Goal: Task Accomplishment & Management: Manage account settings

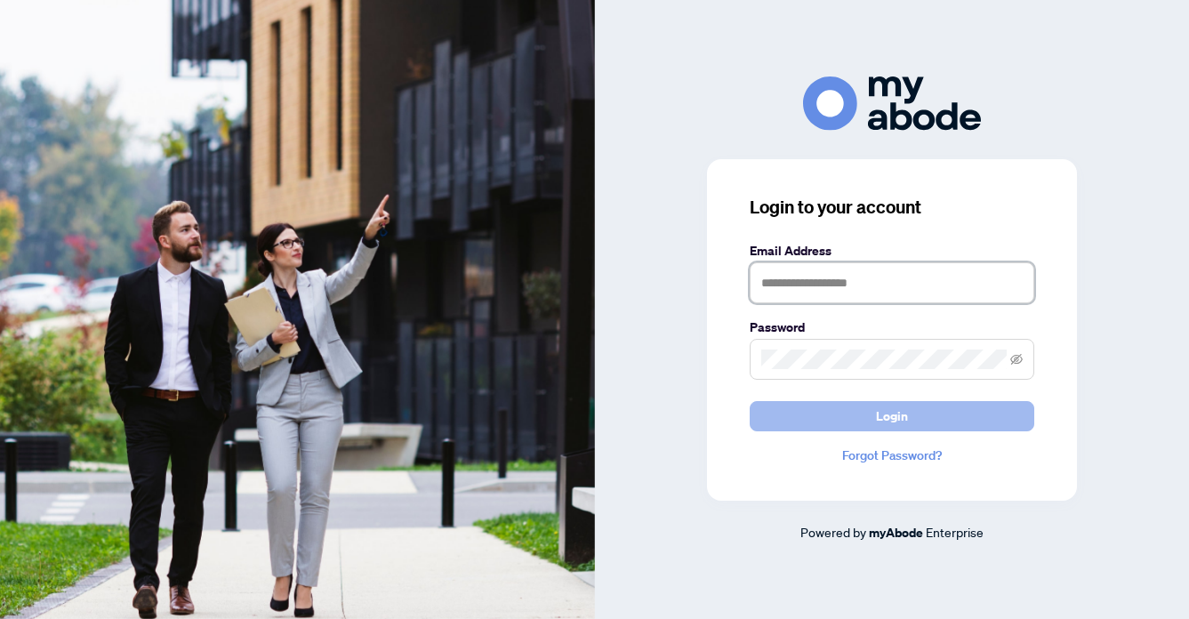
type input "**********"
click at [899, 410] on span "Login" at bounding box center [892, 416] width 32 height 28
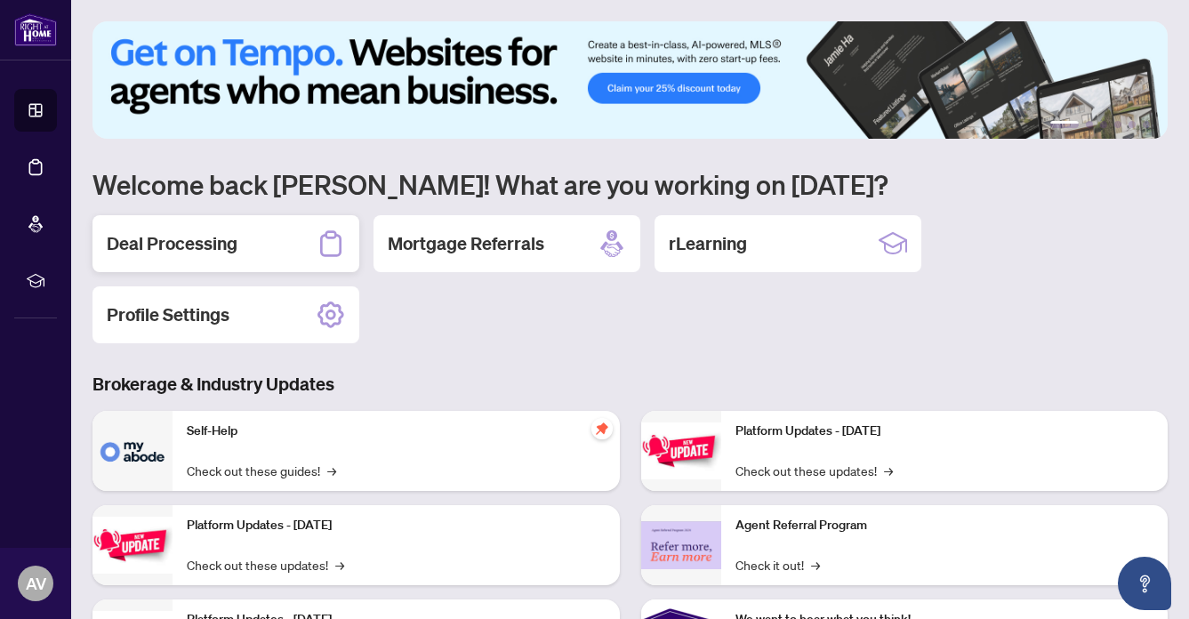
click at [151, 233] on h2 "Deal Processing" at bounding box center [172, 243] width 131 height 25
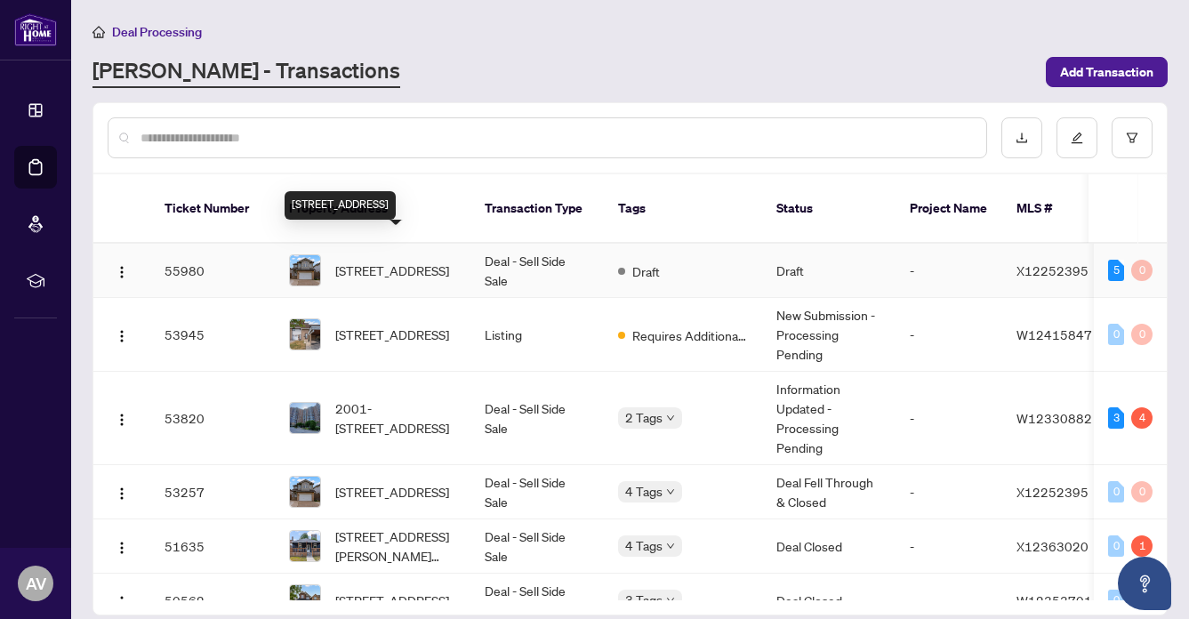
click at [359, 261] on span "131 Peach Blossom Cres, Kitchener, Ontario N2E 3Z7, Canada" at bounding box center [392, 271] width 114 height 20
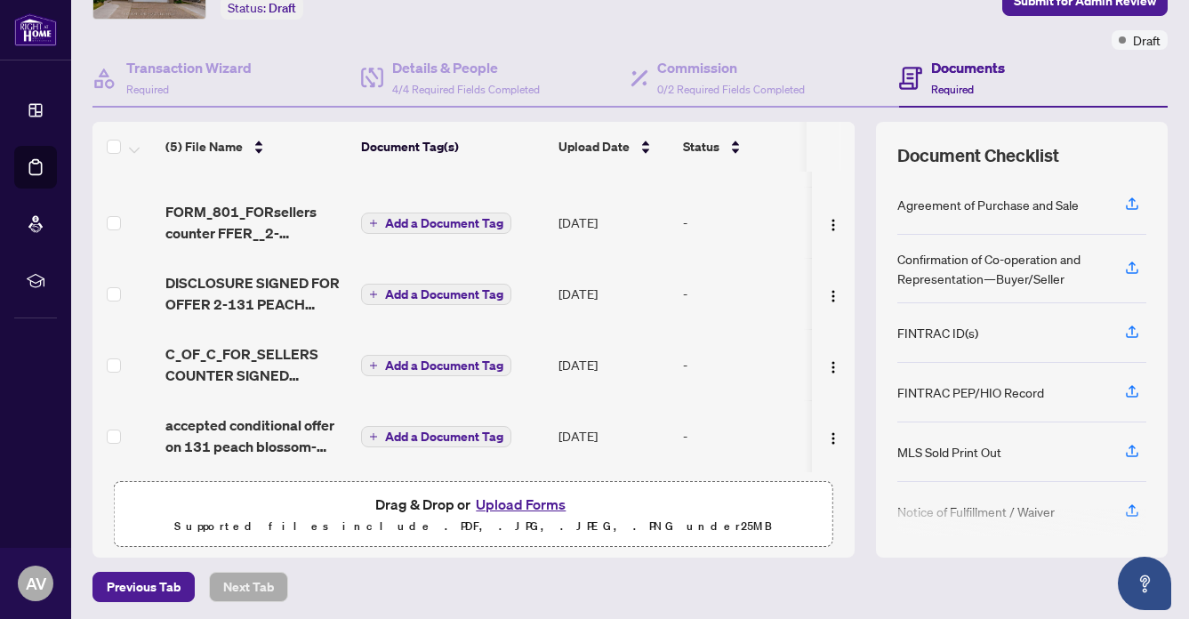
scroll to position [125, 0]
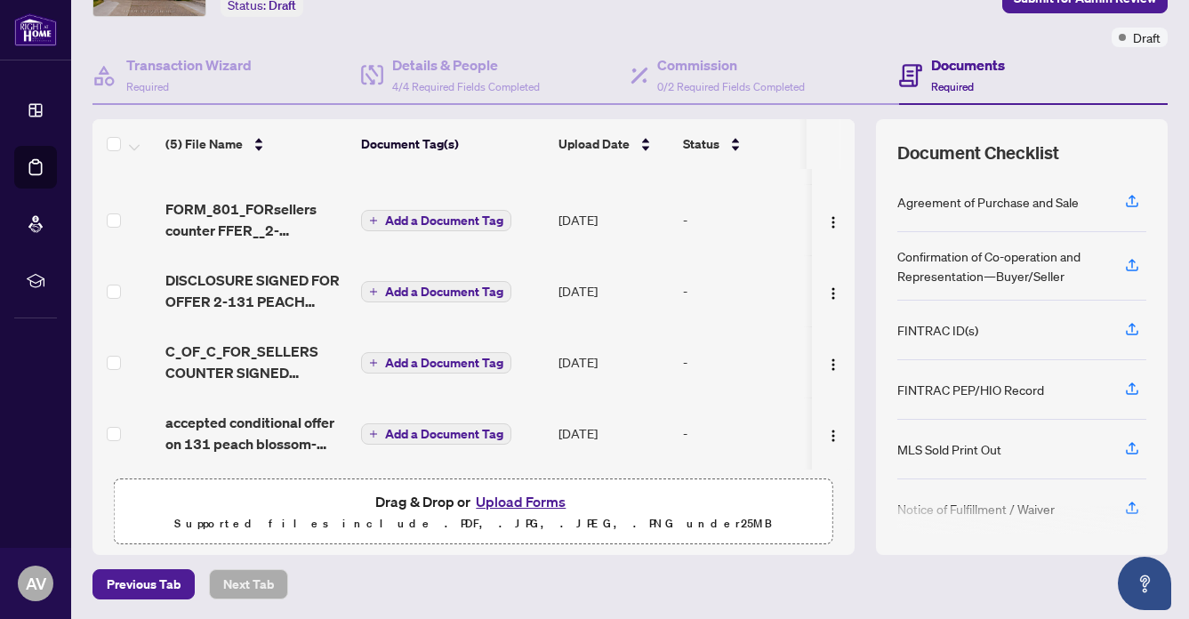
click at [517, 495] on button "Upload Forms" at bounding box center [520, 501] width 100 height 23
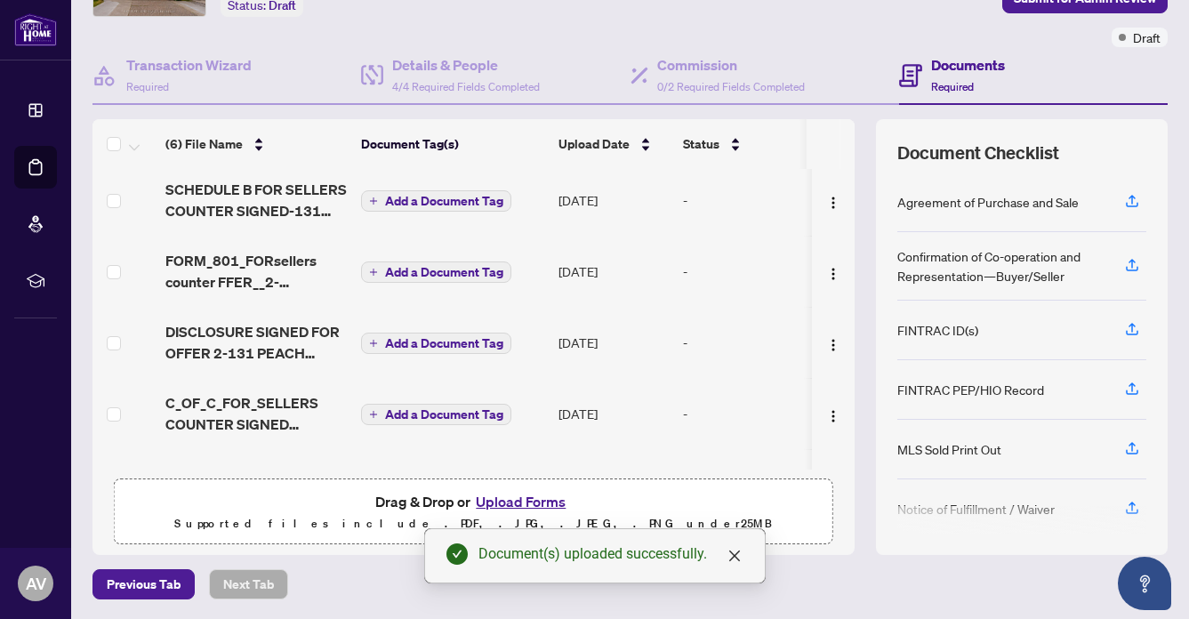
click at [507, 495] on button "Upload Forms" at bounding box center [520, 501] width 100 height 23
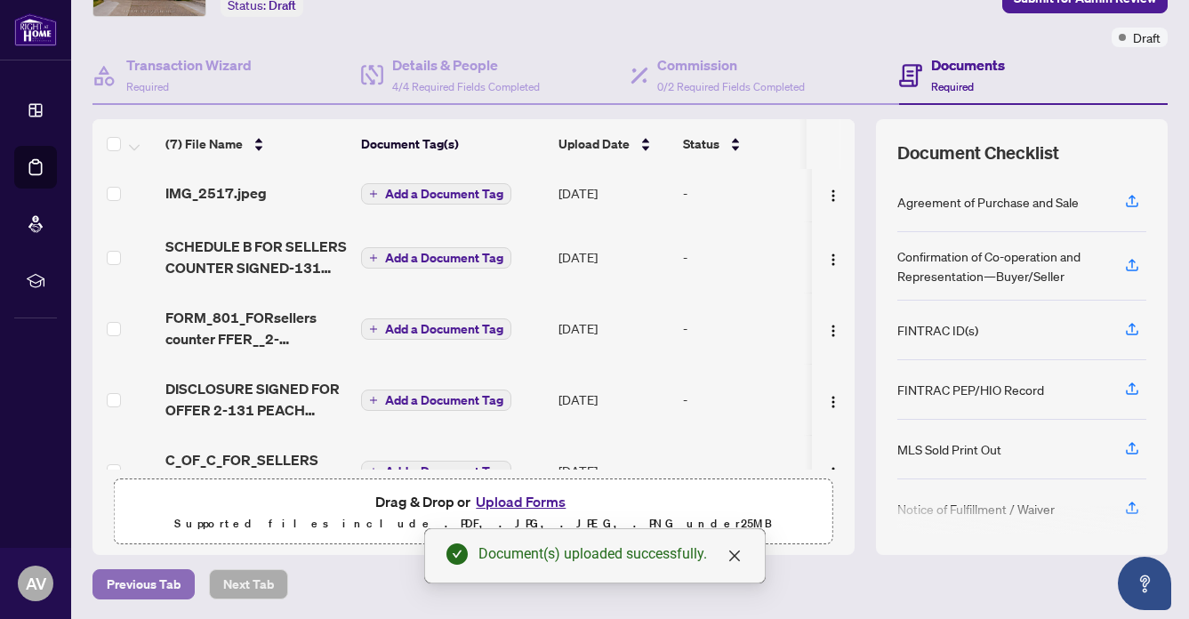
click at [125, 576] on span "Previous Tab" at bounding box center [144, 584] width 74 height 28
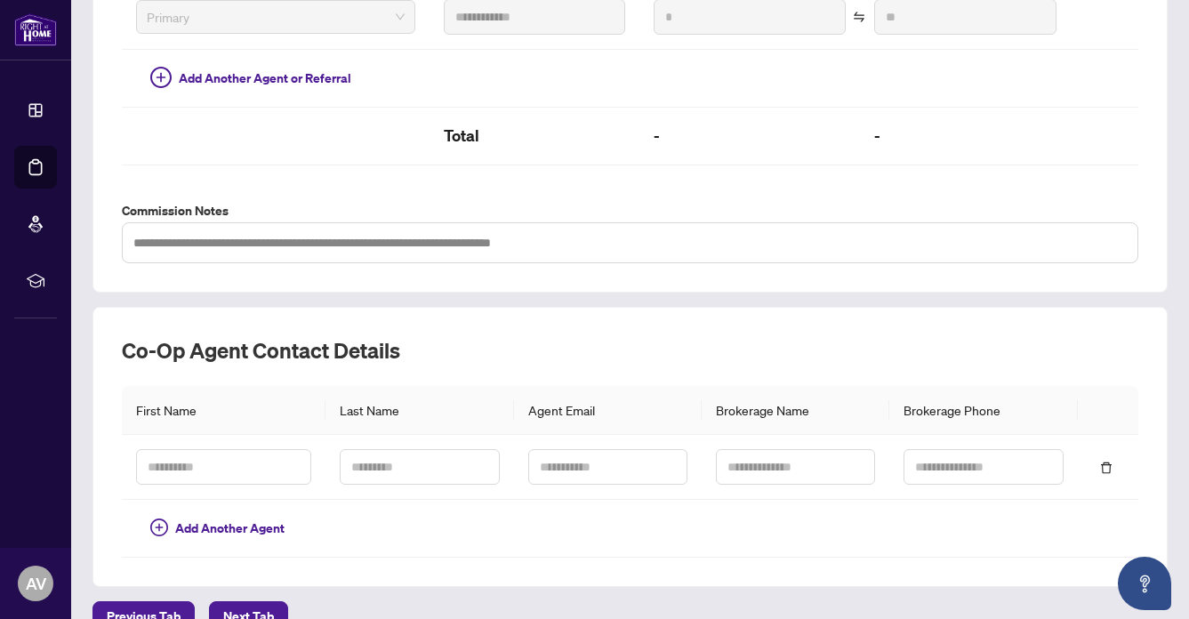
scroll to position [555, 0]
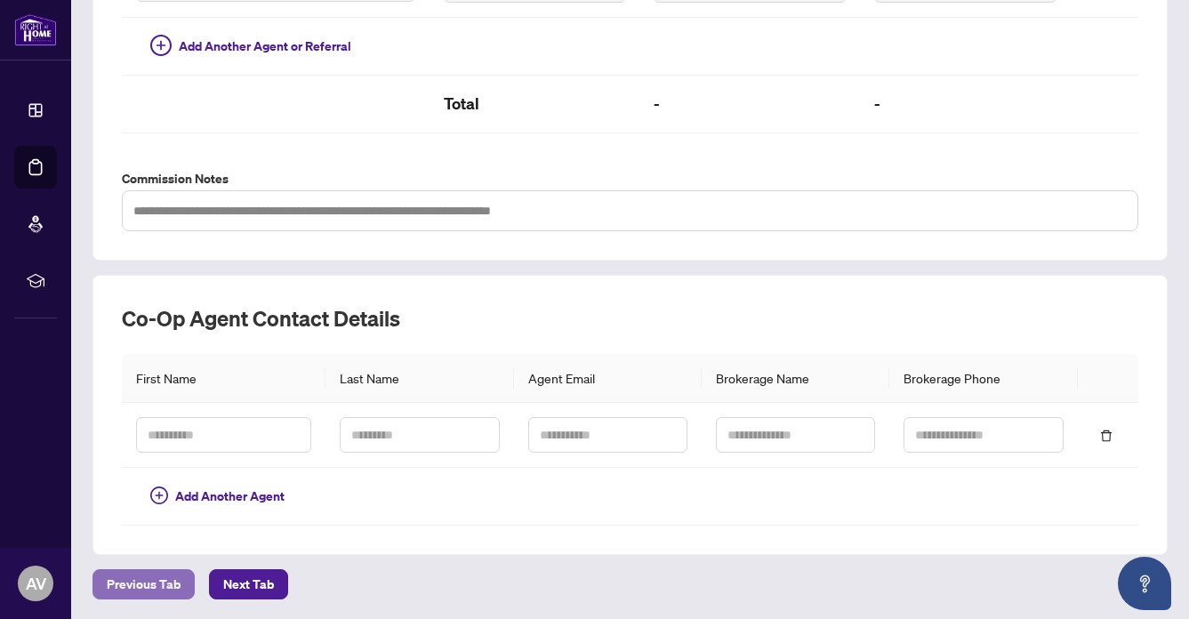
click at [137, 579] on span "Previous Tab" at bounding box center [144, 584] width 74 height 28
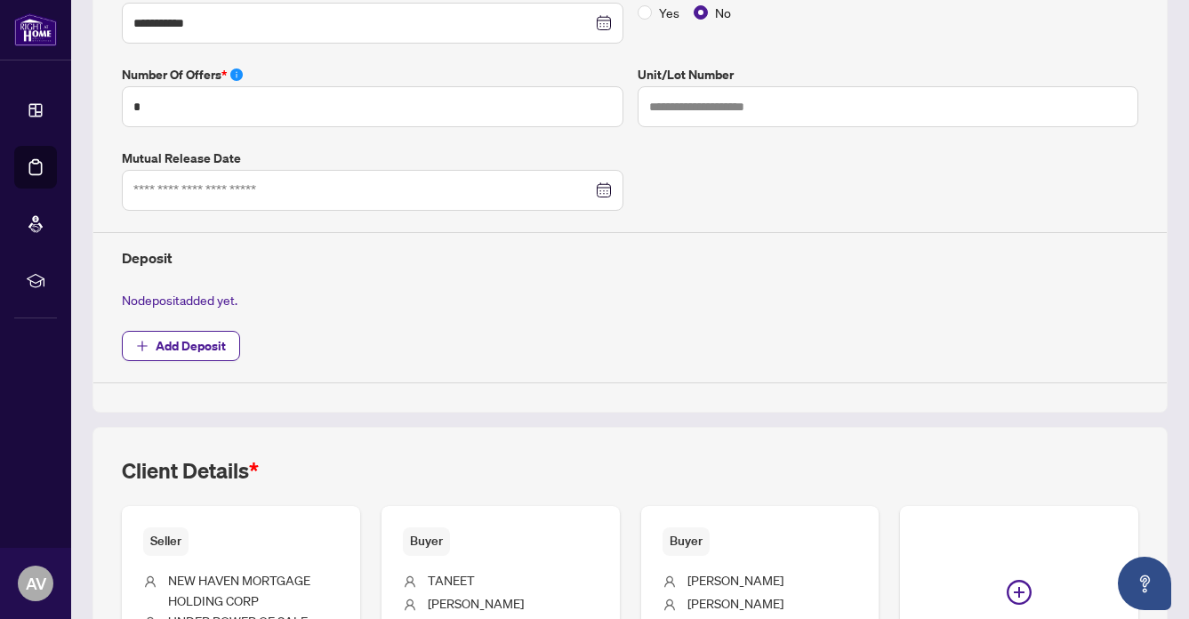
scroll to position [554, 0]
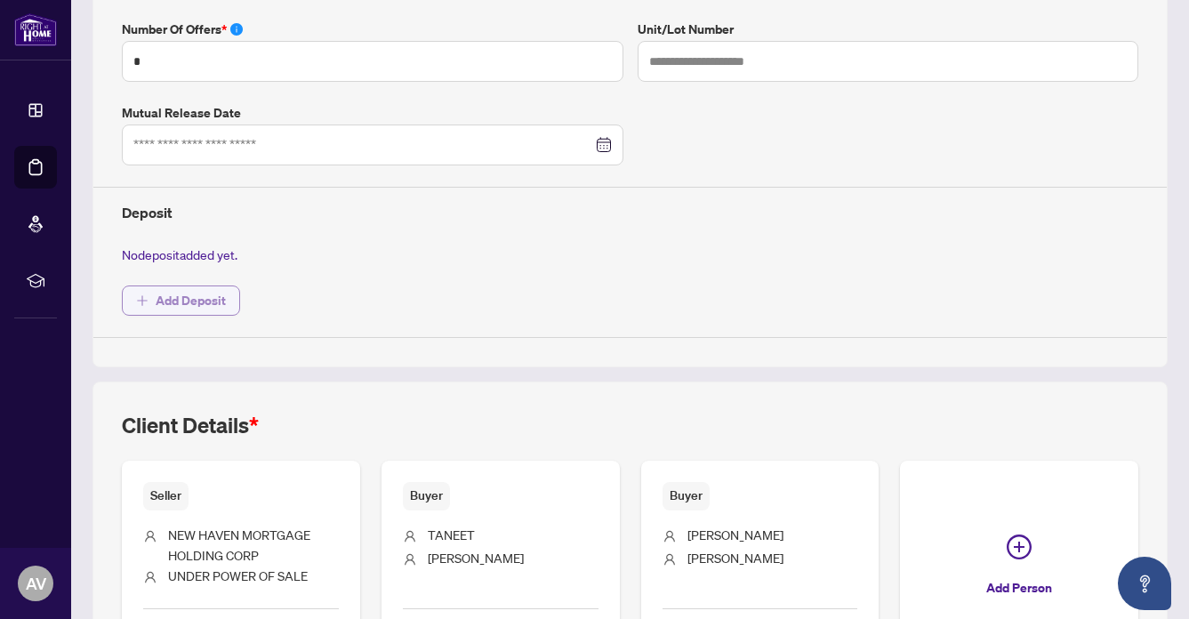
click at [170, 291] on span "Add Deposit" at bounding box center [191, 300] width 70 height 28
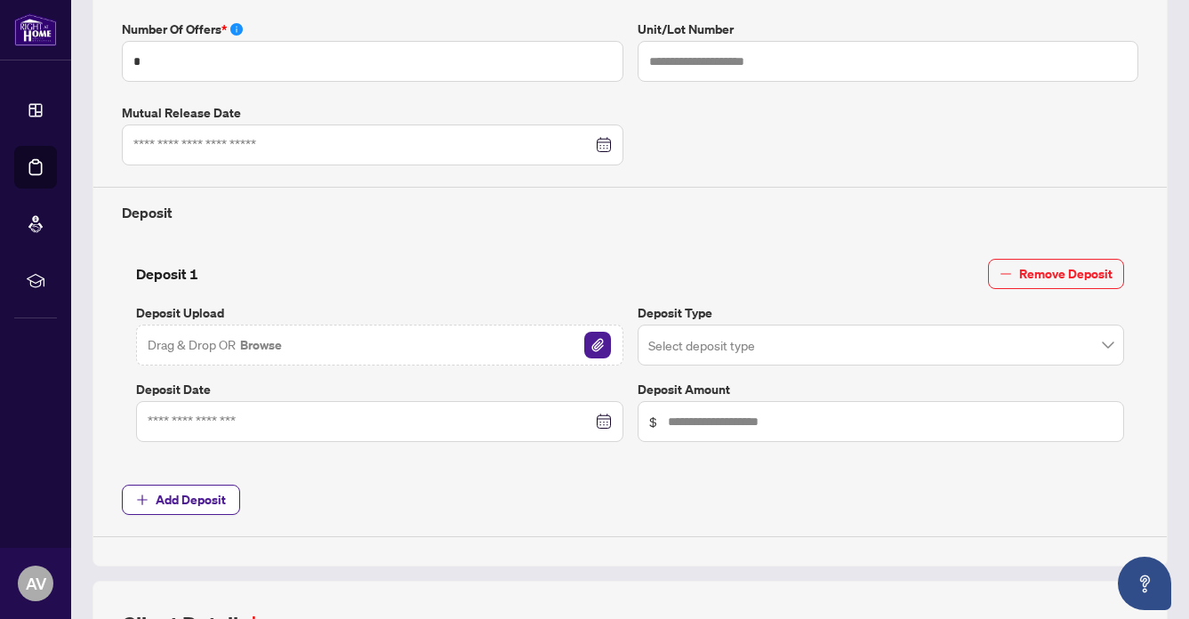
click at [196, 339] on span "Drag & Drop OR Browse" at bounding box center [216, 345] width 136 height 23
click at [589, 339] on img "button" at bounding box center [597, 345] width 27 height 27
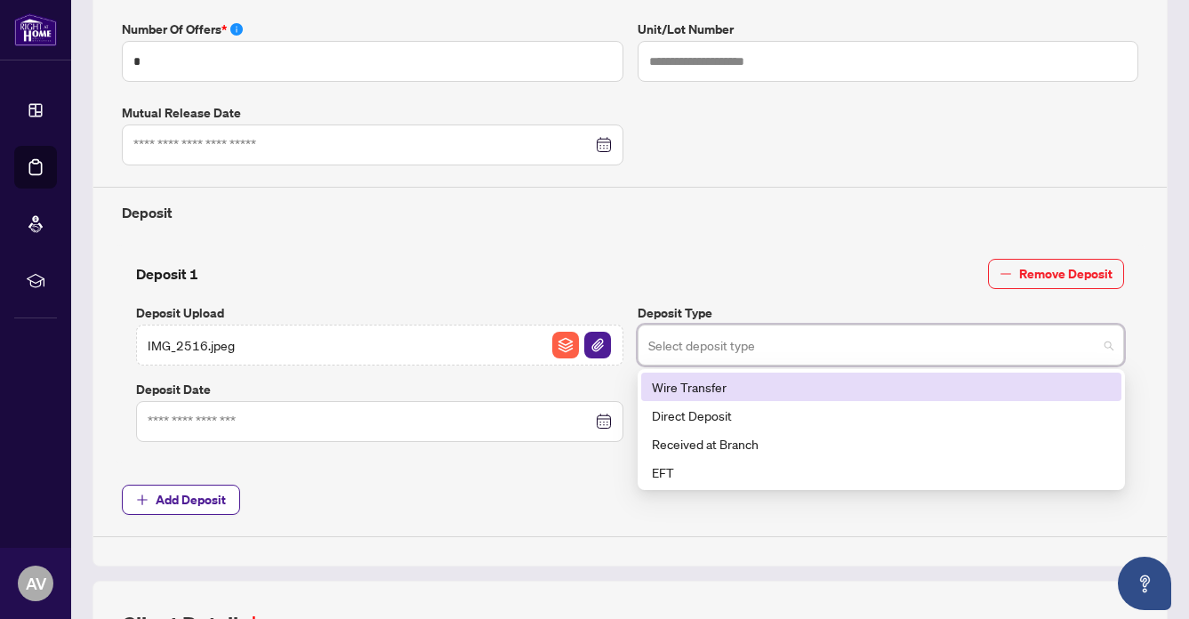
click at [695, 345] on input "search" at bounding box center [873, 347] width 450 height 39
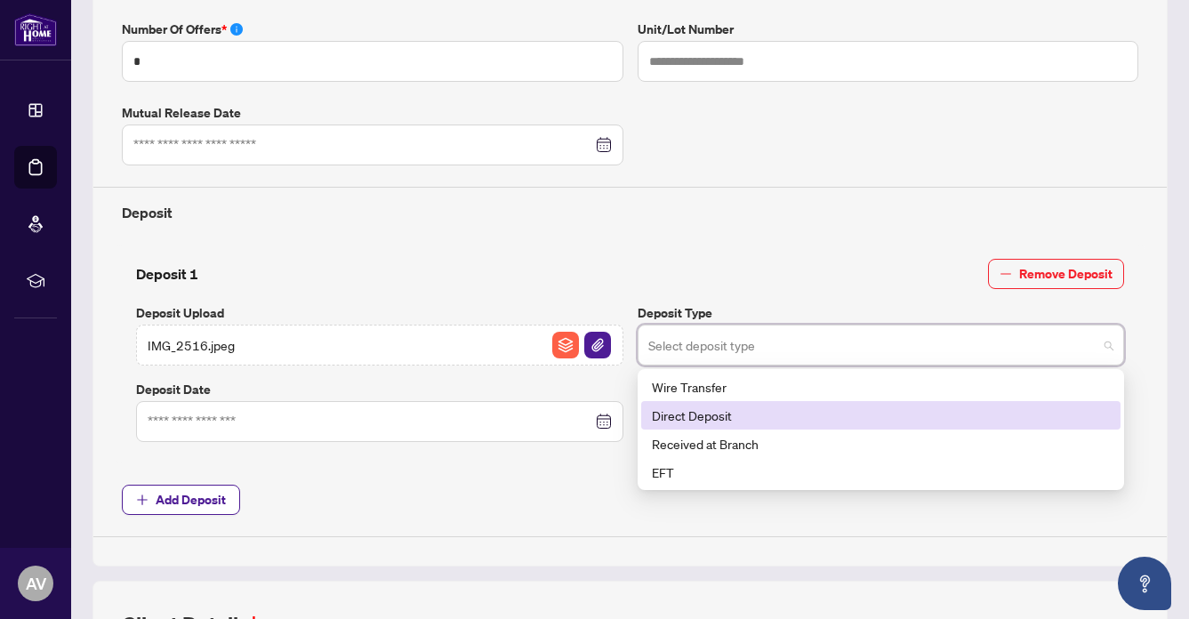
click at [691, 412] on div "Direct Deposit" at bounding box center [881, 416] width 459 height 20
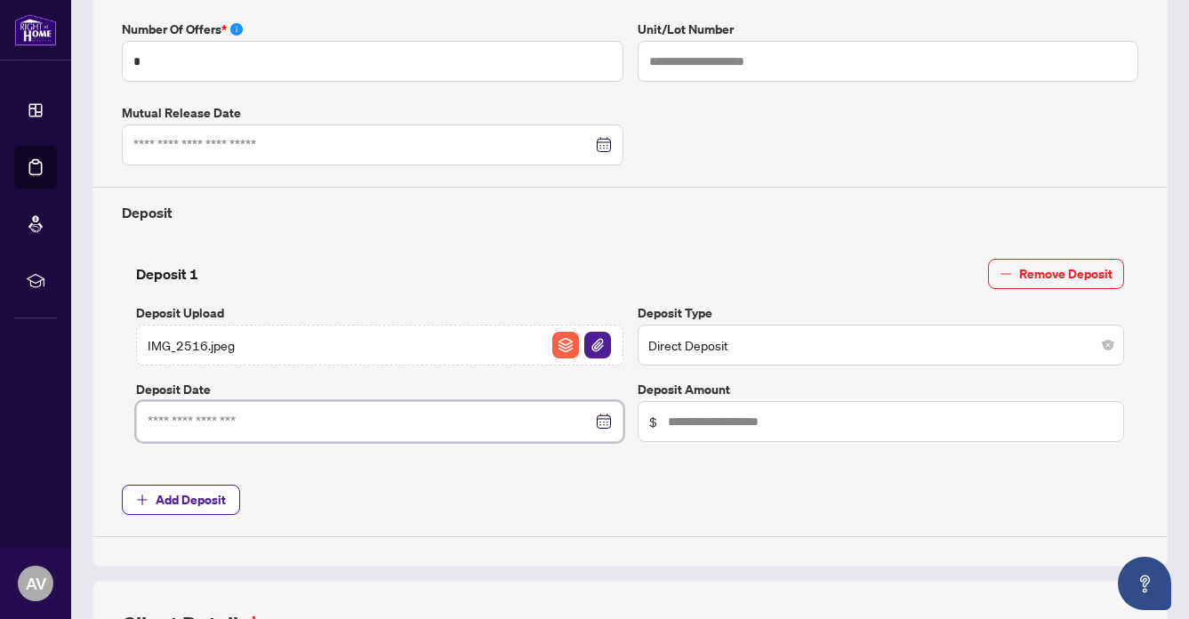
click at [164, 414] on input at bounding box center [370, 422] width 445 height 20
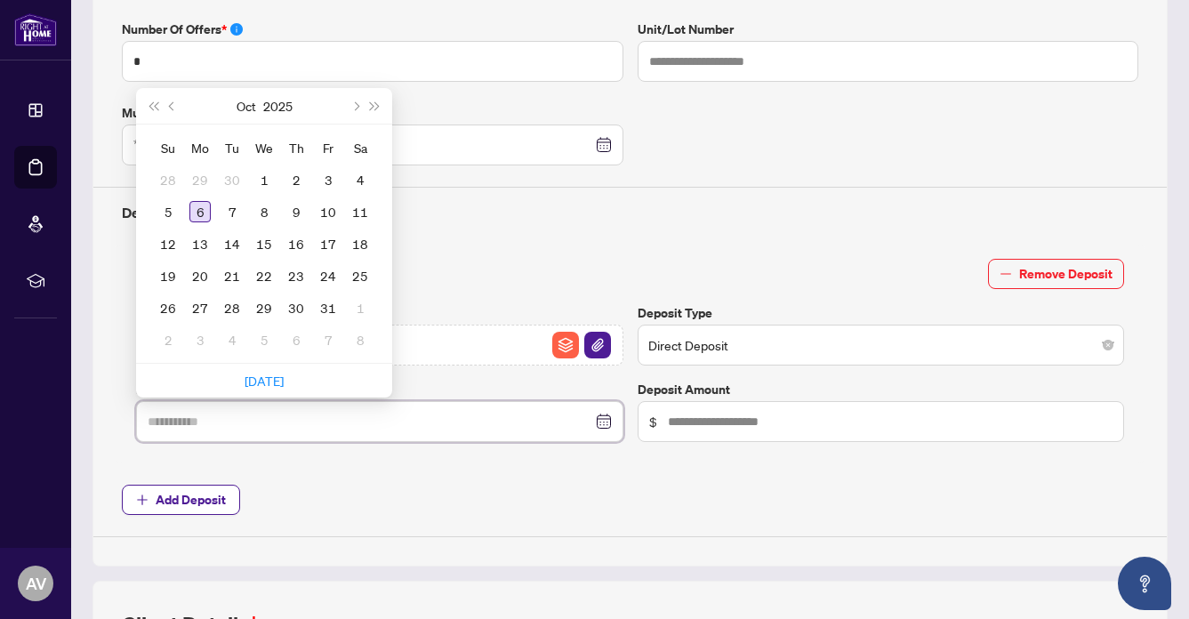
type input "**********"
click at [202, 205] on div "6" at bounding box center [199, 211] width 21 height 21
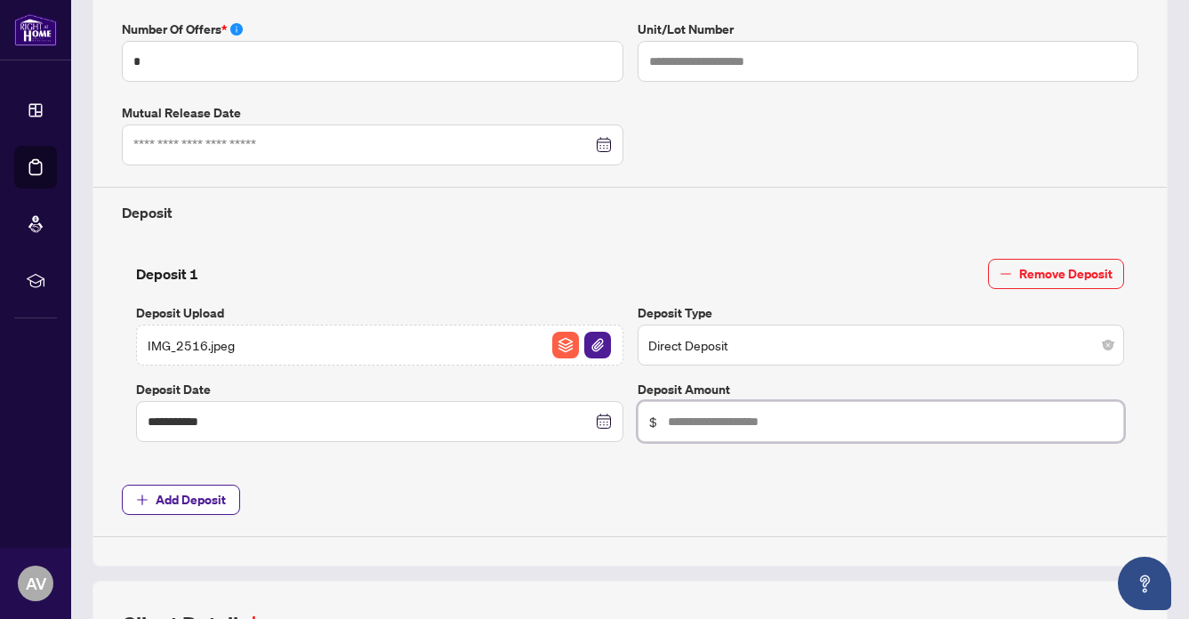
click at [711, 423] on input "text" at bounding box center [891, 422] width 446 height 20
type input "*********"
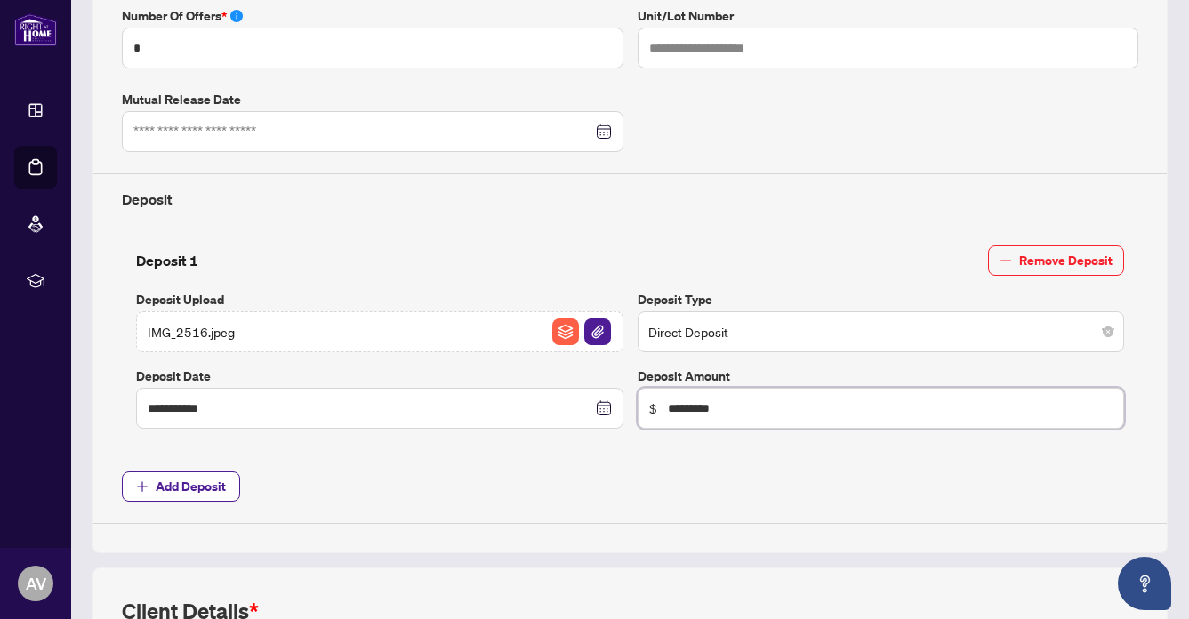
scroll to position [0, 0]
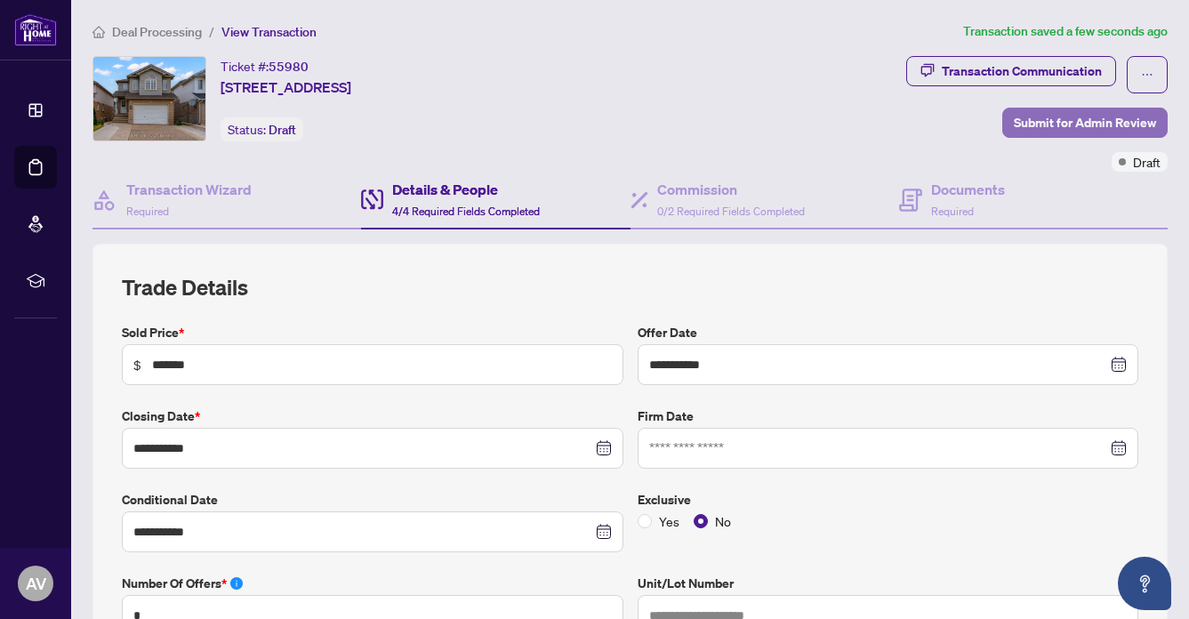
click at [1048, 121] on span "Submit for Admin Review" at bounding box center [1085, 123] width 142 height 28
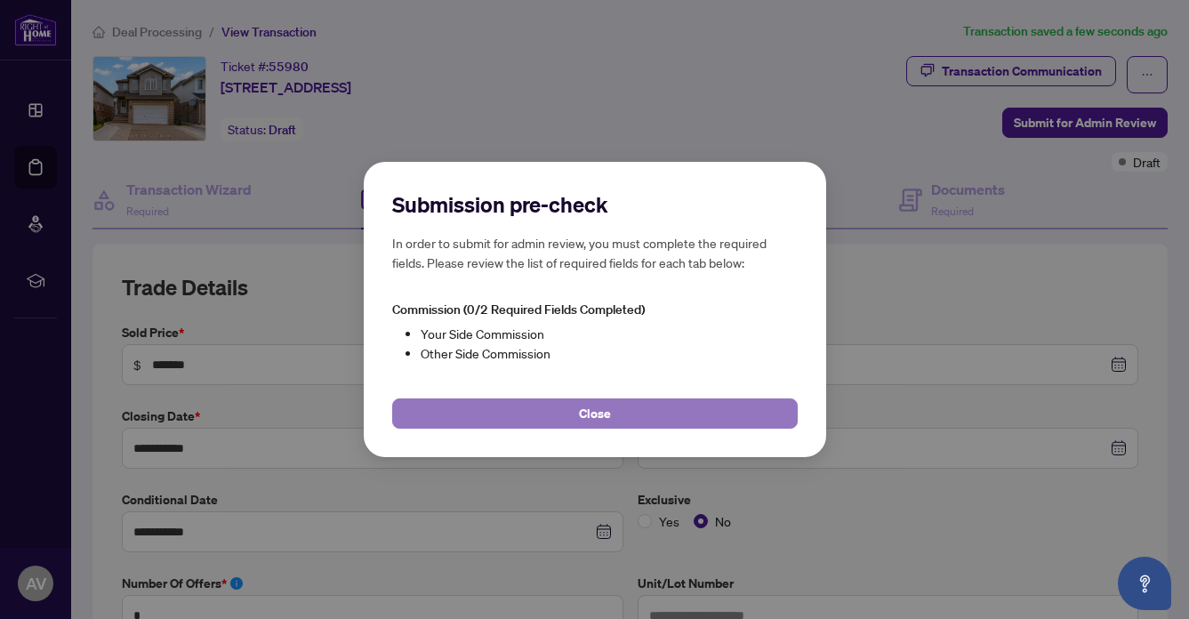
click at [593, 405] on span "Close" at bounding box center [595, 413] width 32 height 28
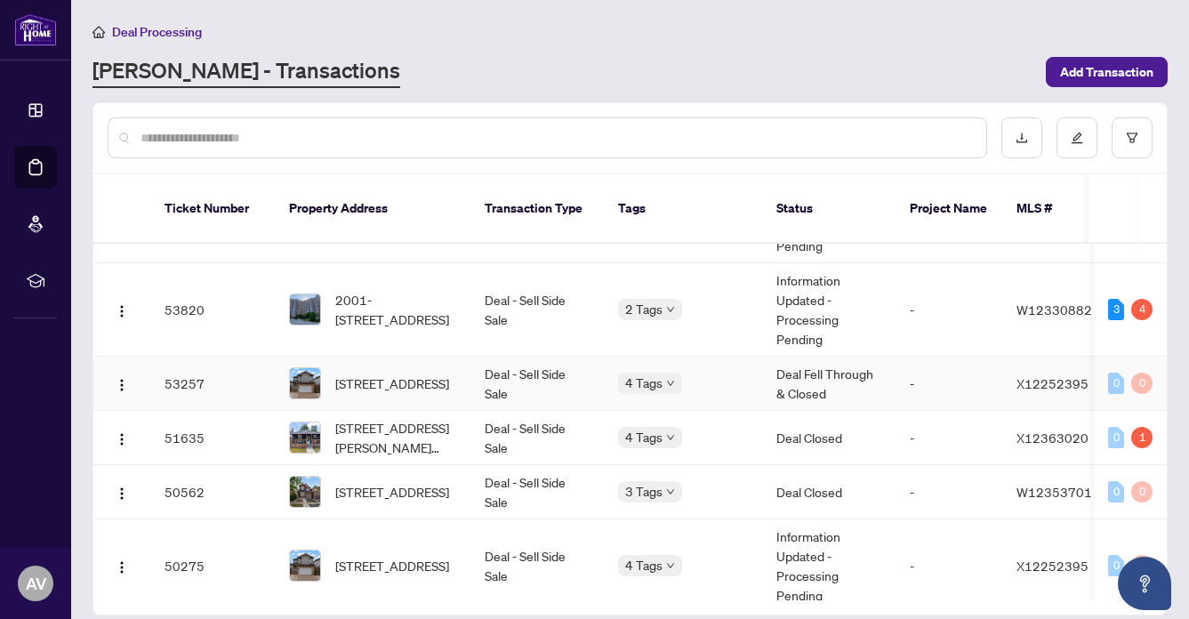
scroll to position [113, 0]
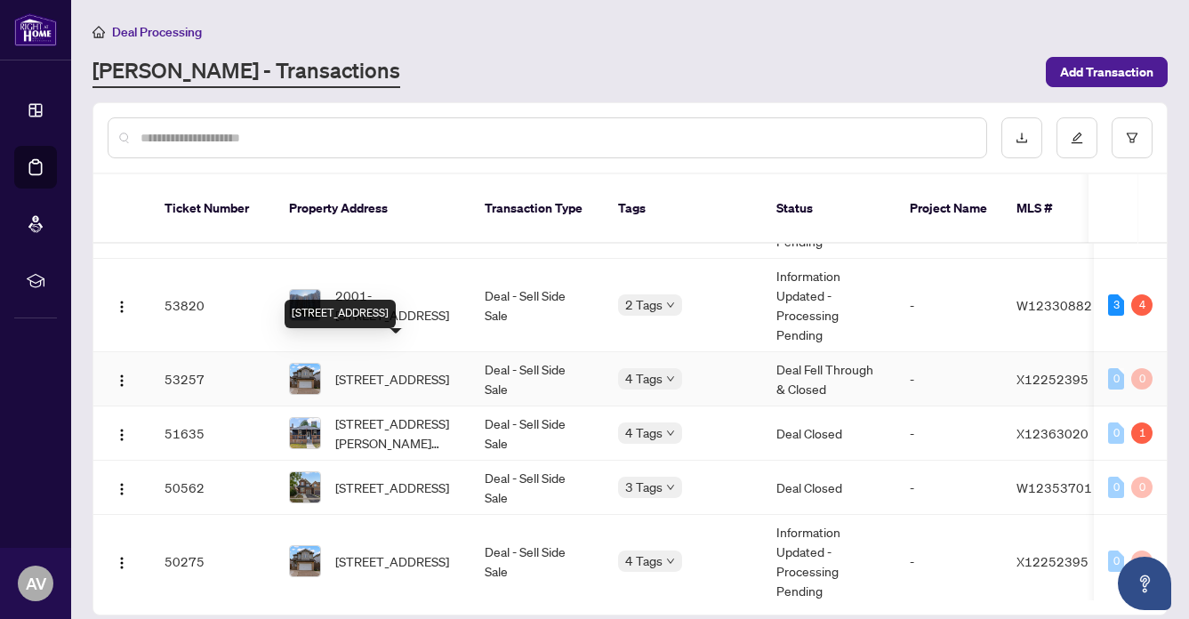
click at [373, 369] on span "131 Peach Blossom Cres, Kitchener, Ontario N2E 3Z7, Canada" at bounding box center [392, 379] width 114 height 20
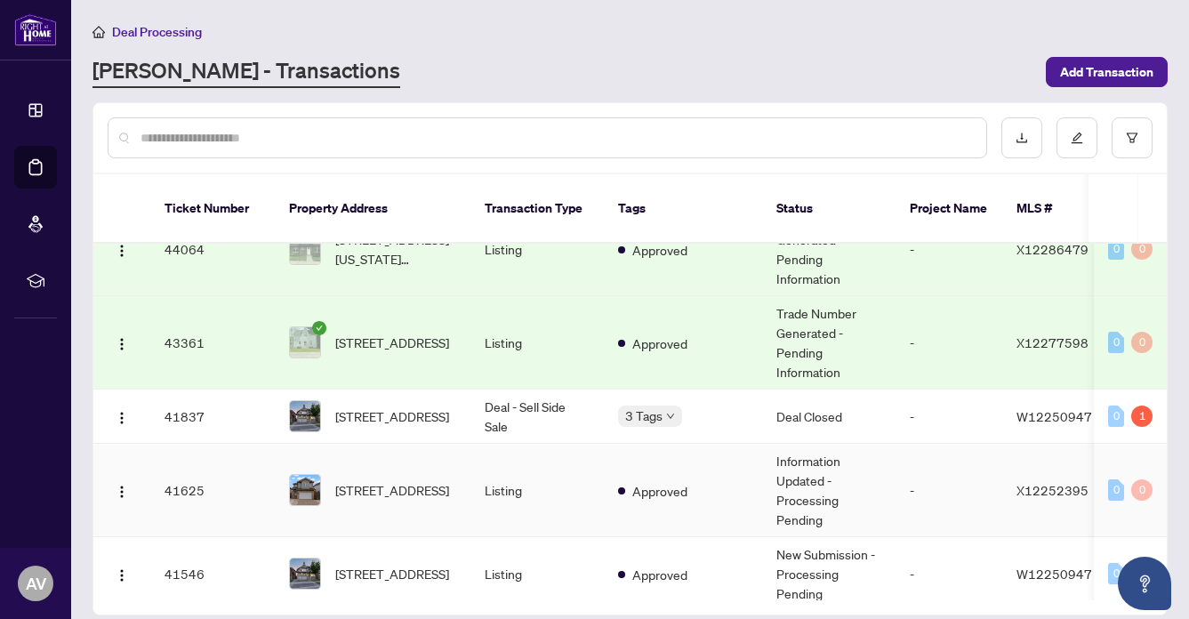
scroll to position [1164, 0]
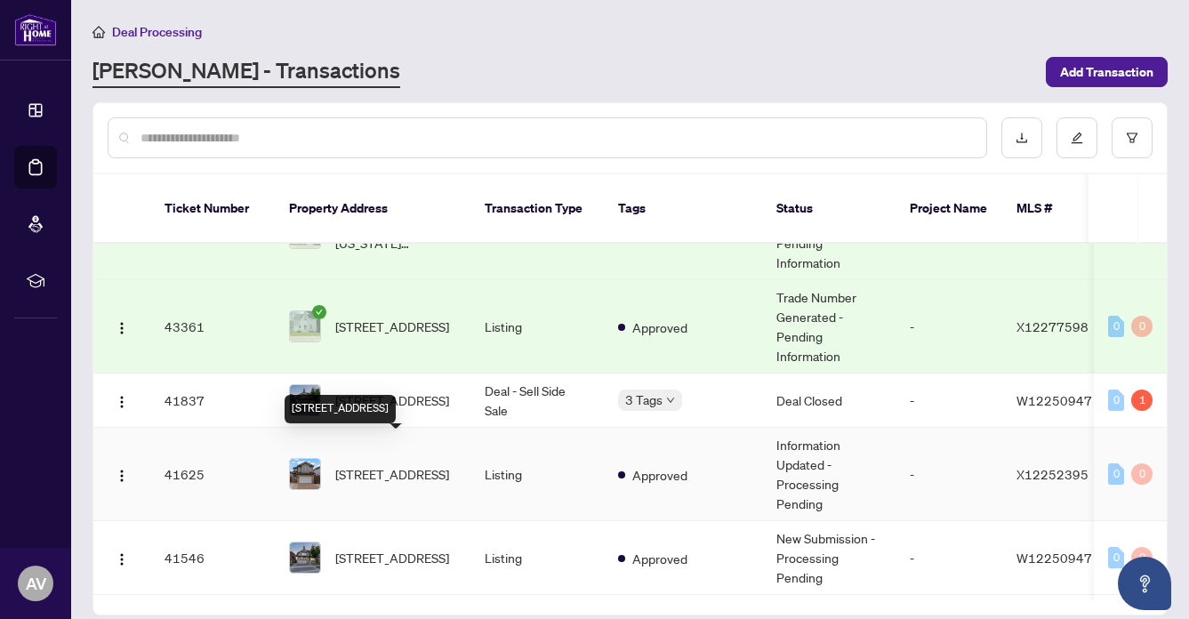
click at [398, 464] on span "131 Peach Blossom Cres, Kitchener, Ontario N2E 3Z7, Canada" at bounding box center [392, 474] width 114 height 20
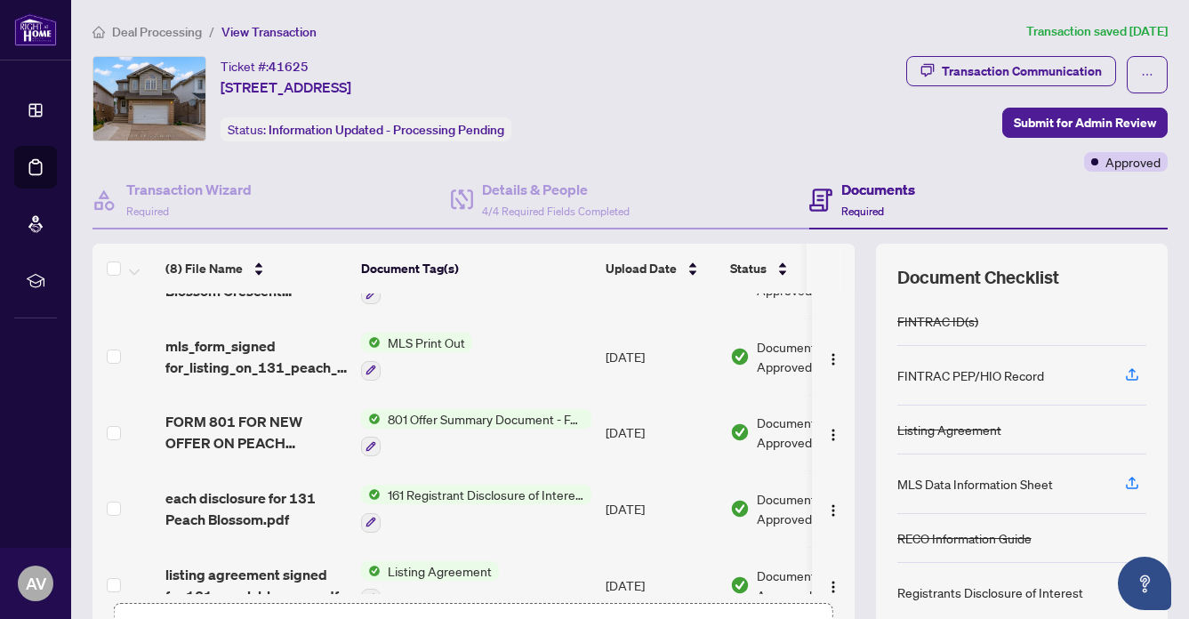
scroll to position [305, 0]
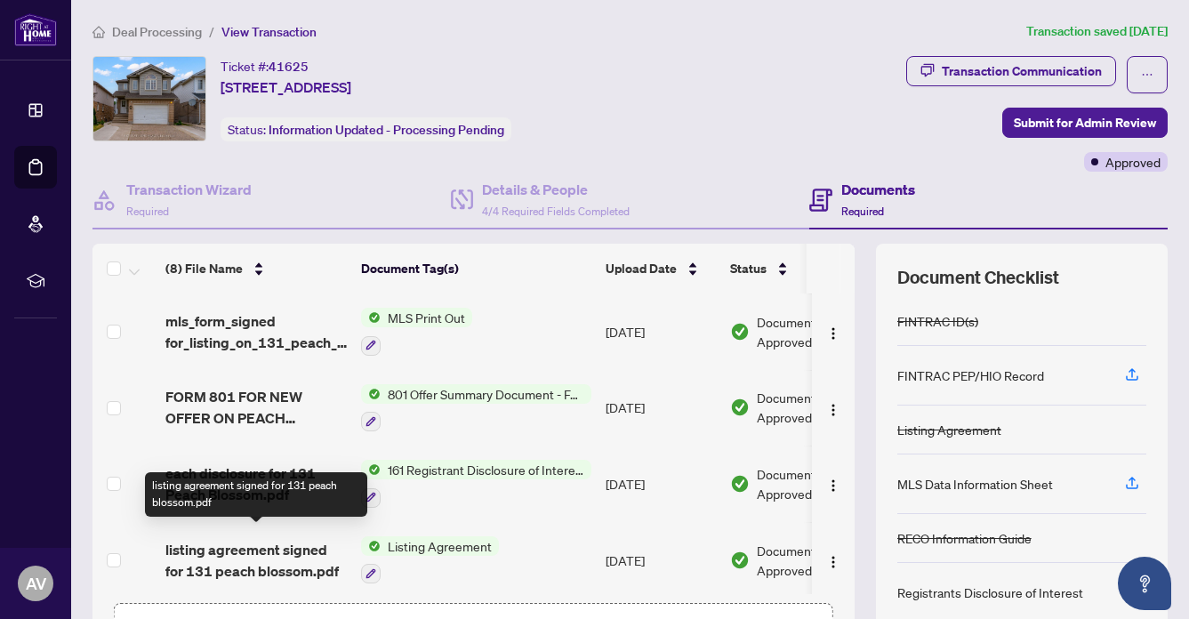
click at [243, 544] on span "listing agreement signed for 131 peach blossom.pdf" at bounding box center [255, 560] width 181 height 43
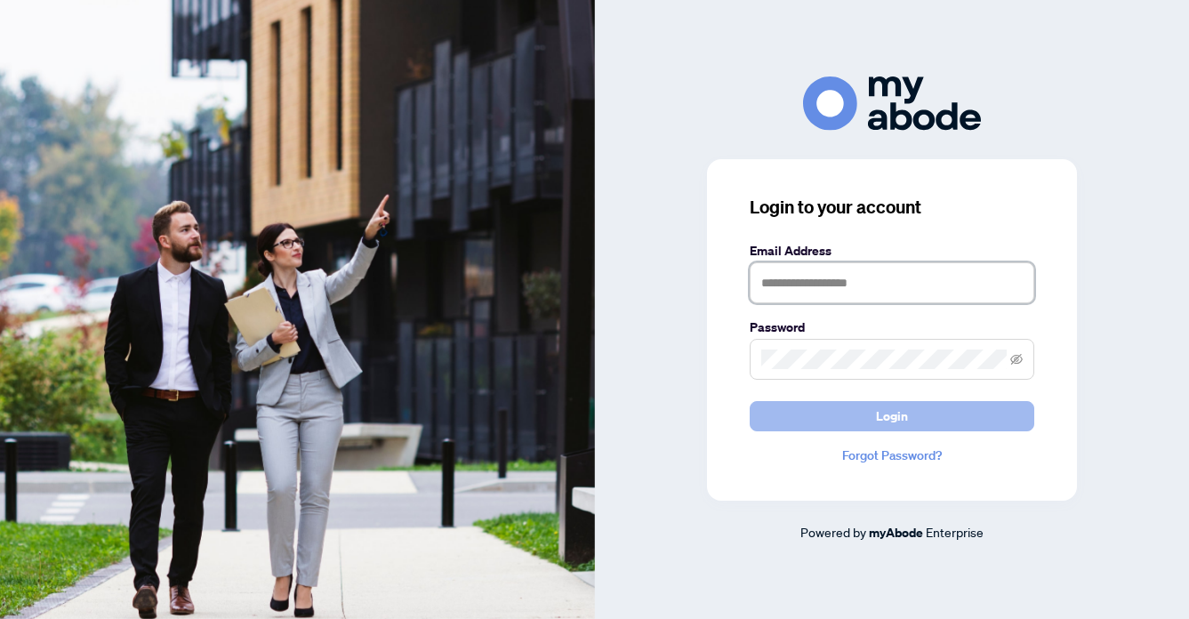
type input "**********"
click at [876, 409] on span "Login" at bounding box center [892, 416] width 32 height 28
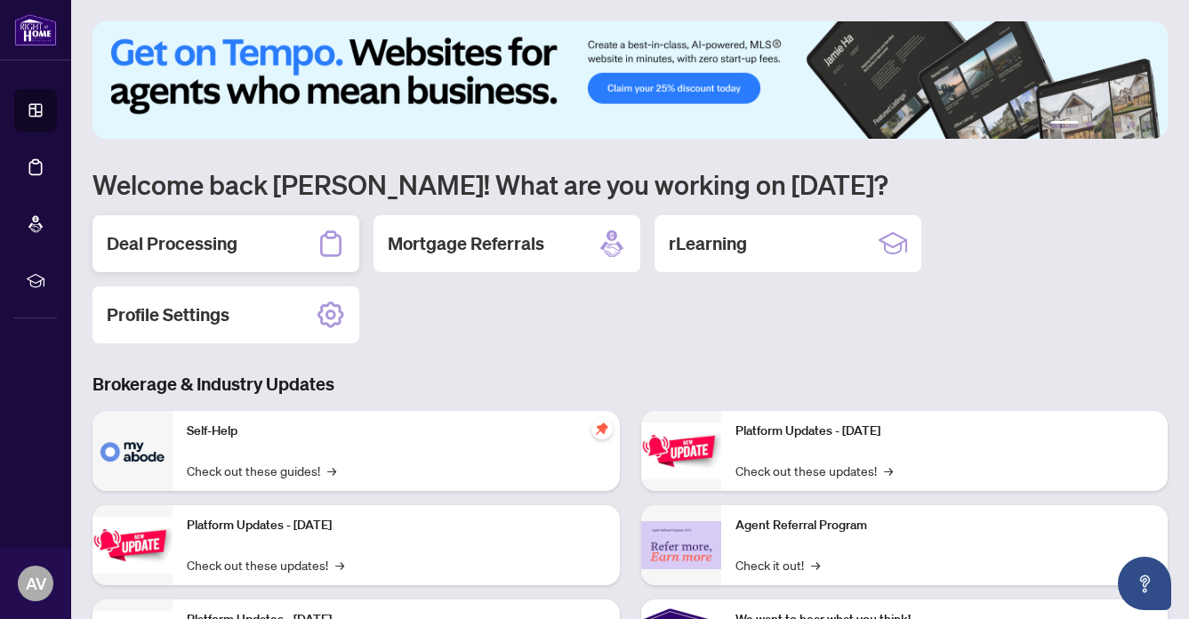
click at [162, 238] on h2 "Deal Processing" at bounding box center [172, 243] width 131 height 25
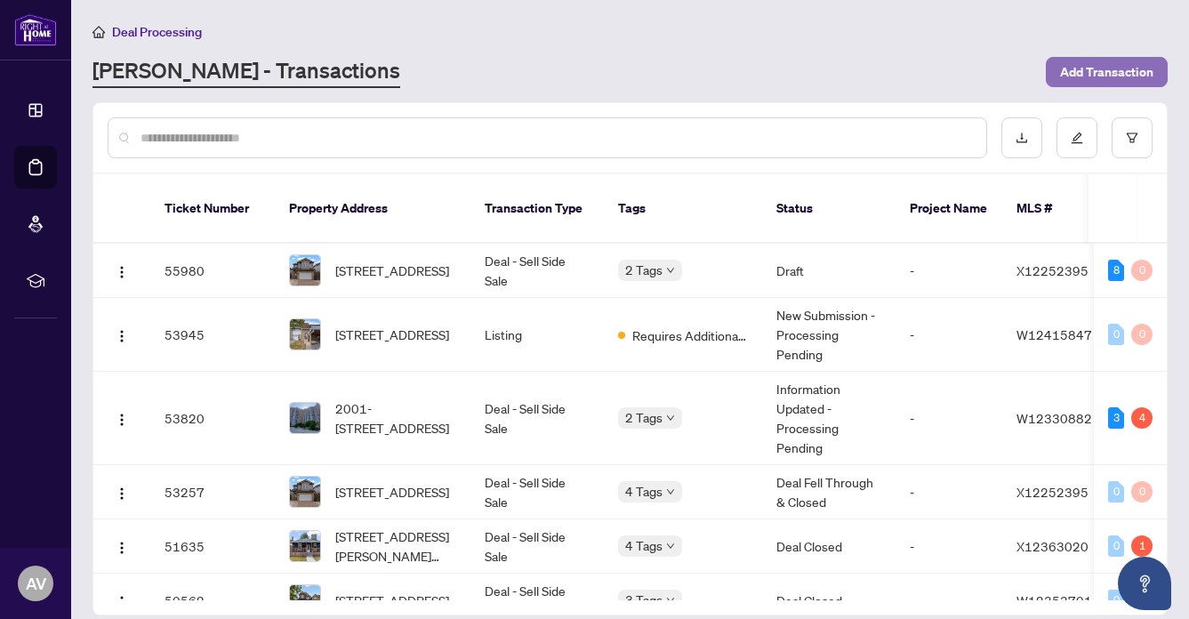
click at [1108, 61] on span "Add Transaction" at bounding box center [1106, 72] width 93 height 28
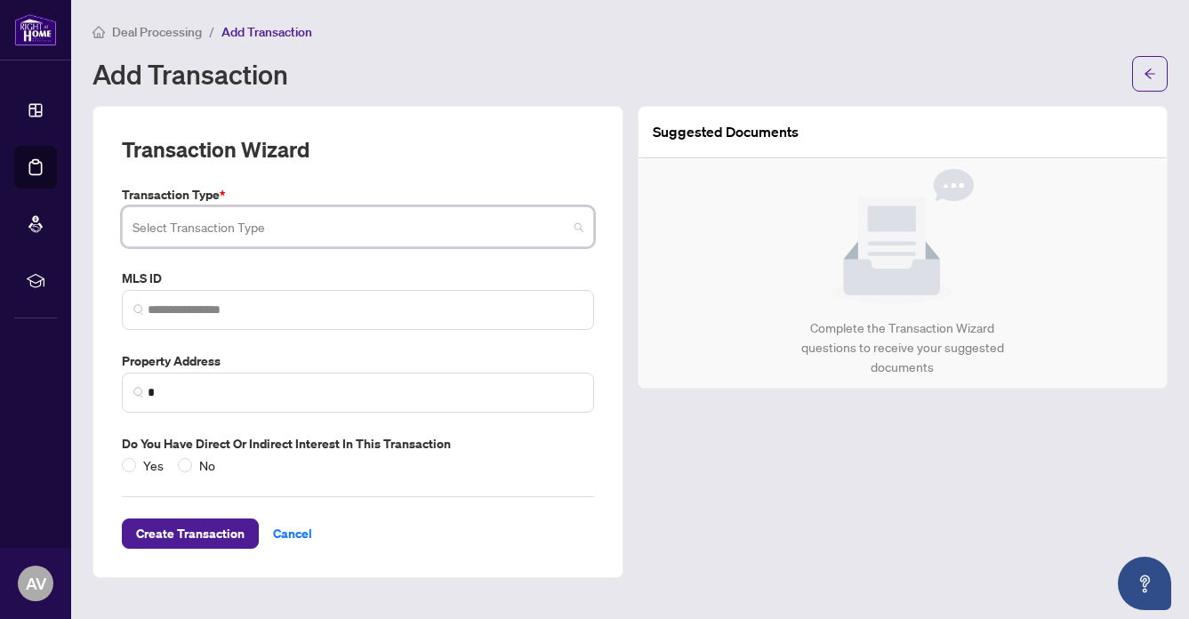
click at [182, 228] on input "search" at bounding box center [350, 229] width 435 height 39
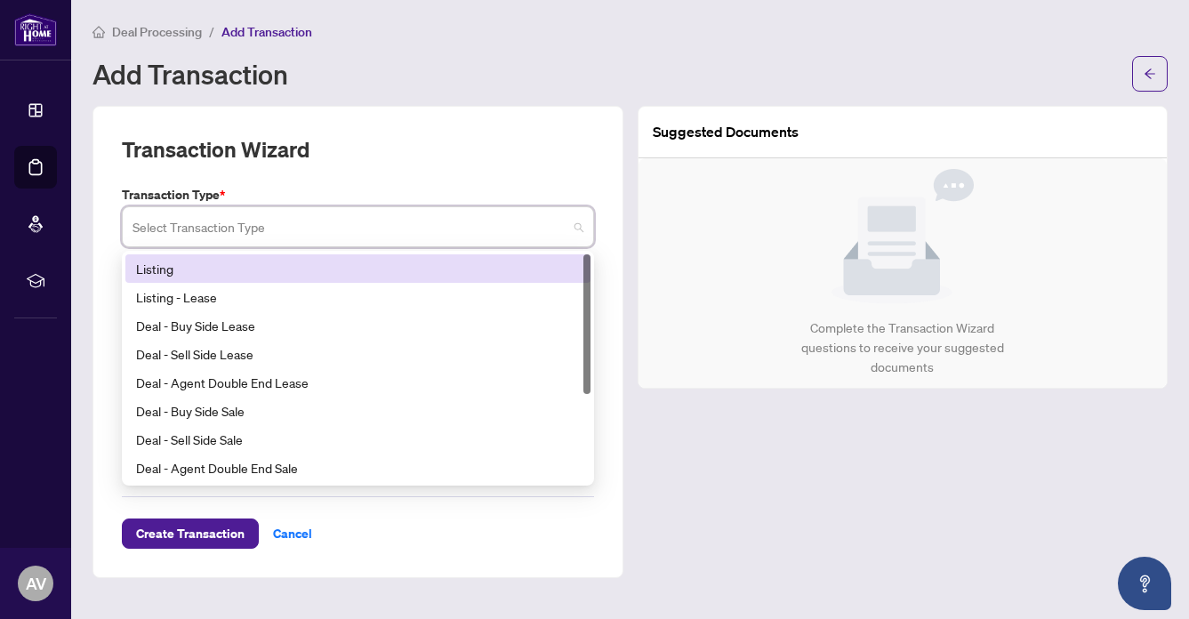
click at [158, 268] on div "Listing" at bounding box center [358, 269] width 444 height 20
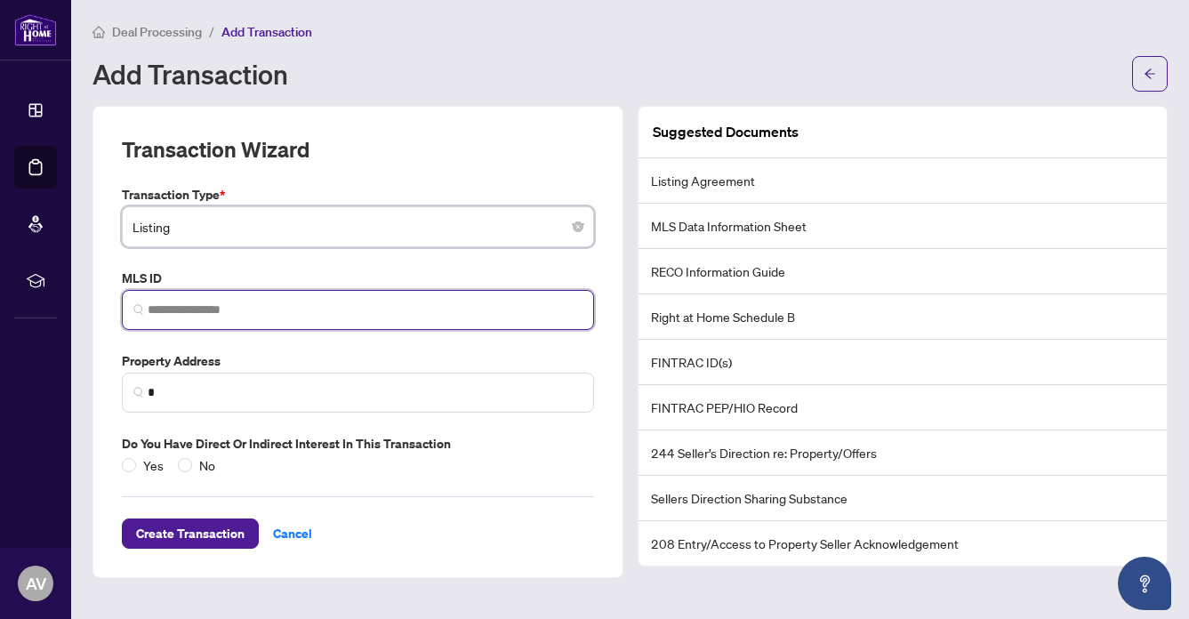
click at [171, 310] on input "search" at bounding box center [365, 310] width 435 height 19
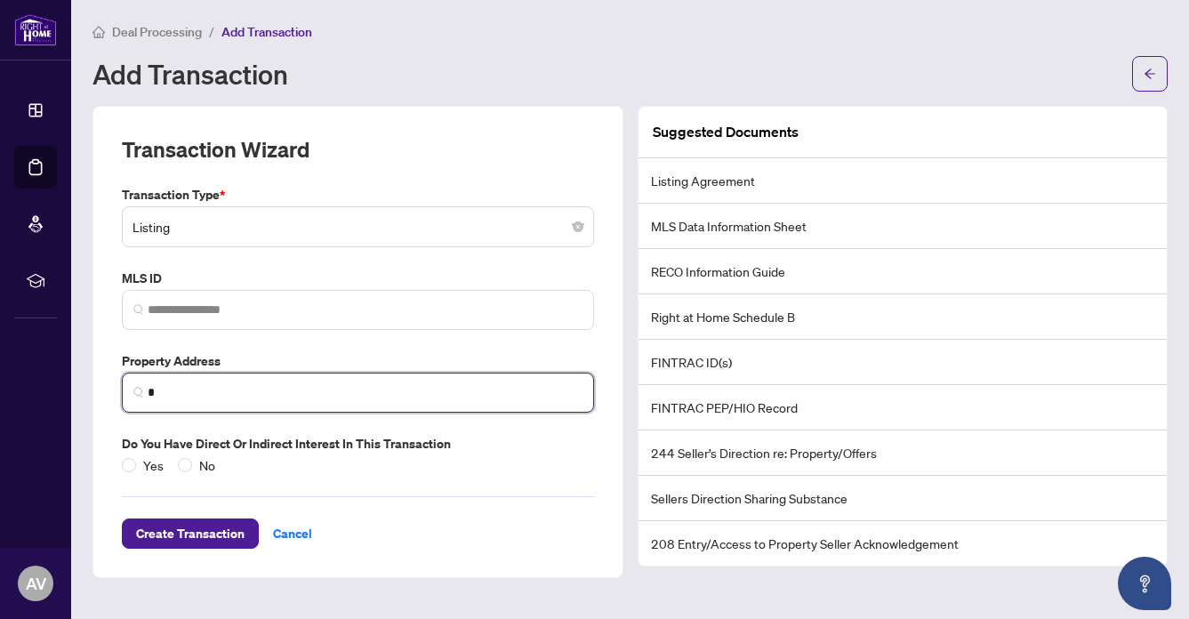
click at [160, 383] on input "*" at bounding box center [365, 392] width 435 height 19
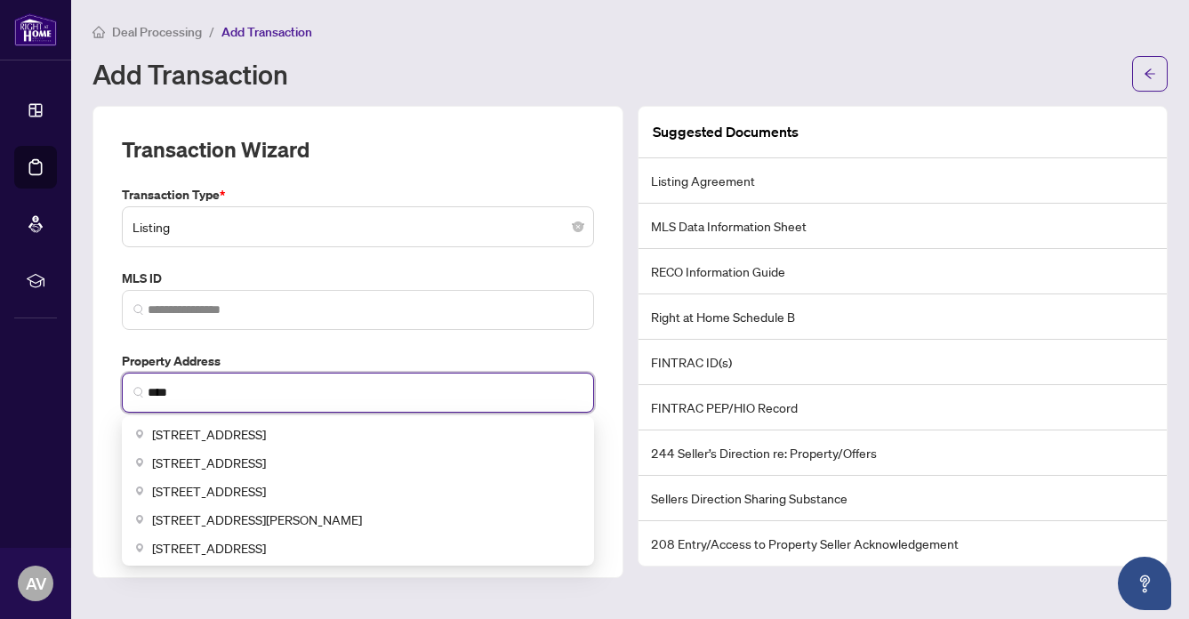
click at [179, 392] on input "****" at bounding box center [365, 392] width 435 height 19
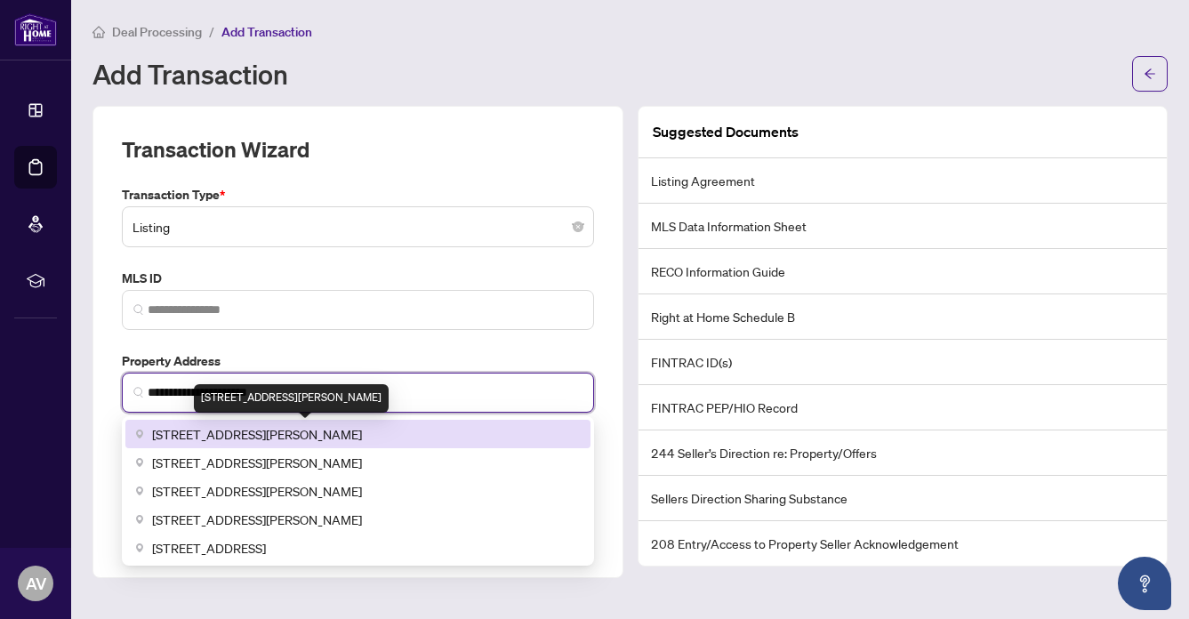
click at [210, 430] on span "[STREET_ADDRESS][PERSON_NAME]" at bounding box center [257, 434] width 210 height 20
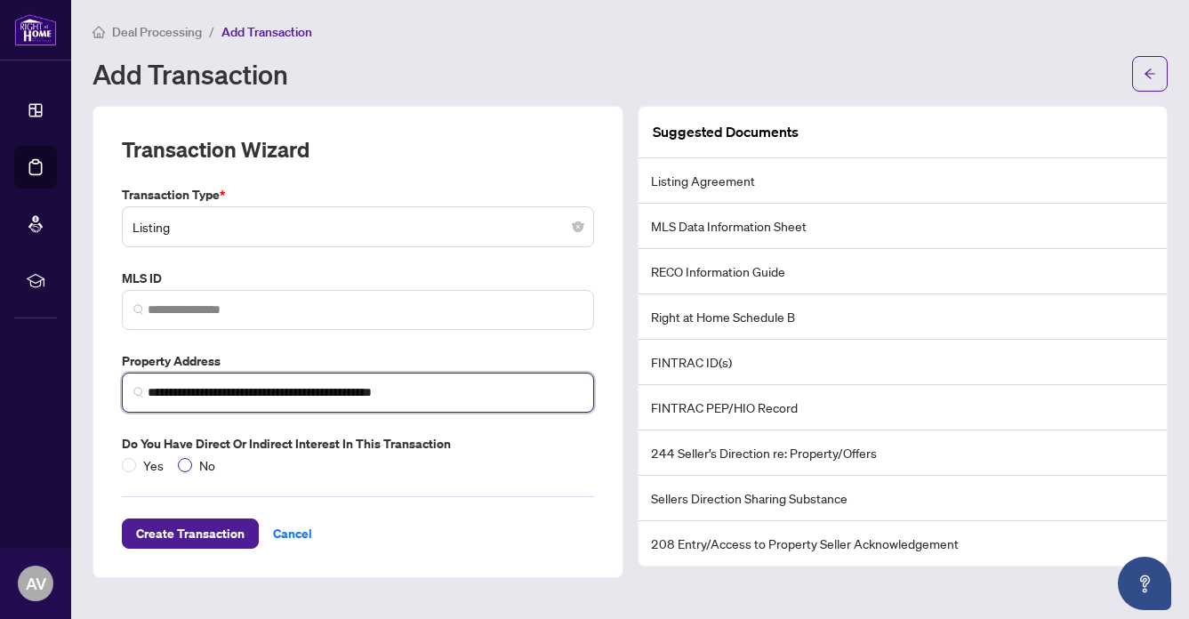
type input "**********"
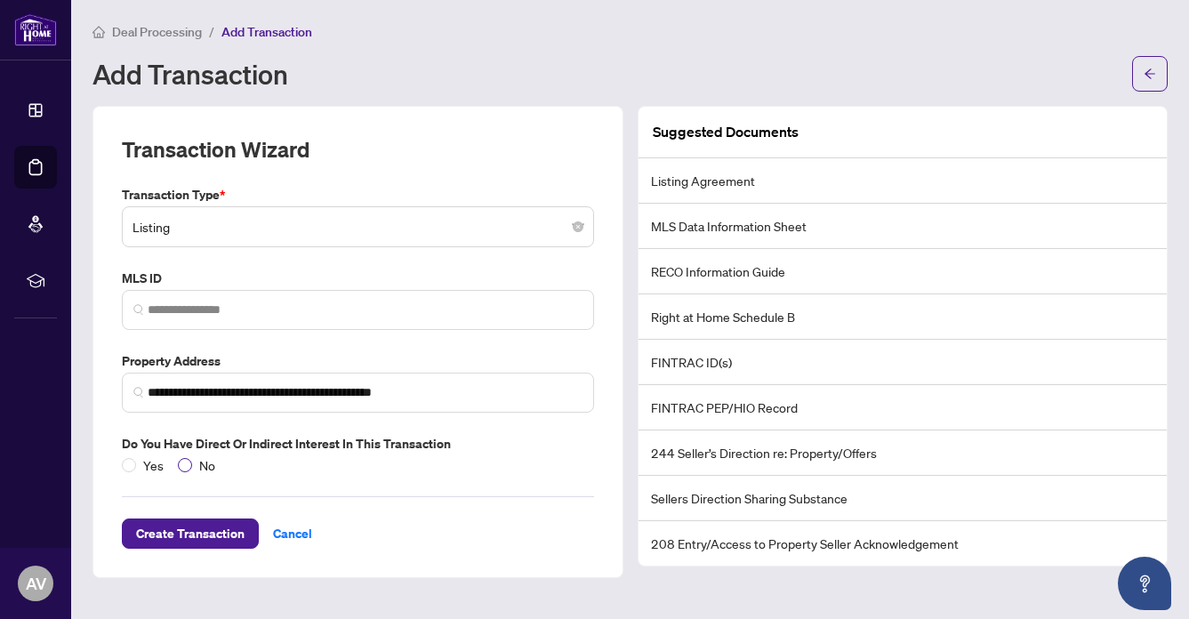
click at [194, 463] on span "No" at bounding box center [207, 465] width 30 height 20
click at [155, 527] on span "Create Transaction" at bounding box center [190, 533] width 109 height 28
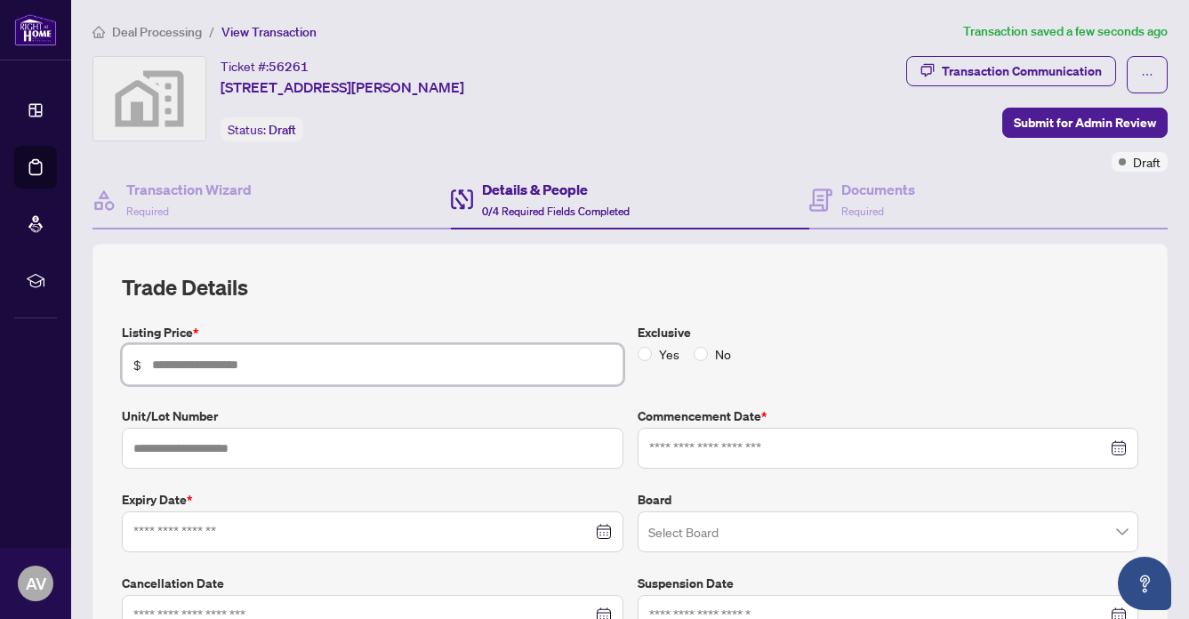
click at [164, 366] on input "text" at bounding box center [382, 365] width 460 height 20
type input "*******"
click at [725, 348] on span "No" at bounding box center [723, 354] width 30 height 20
click at [749, 438] on input at bounding box center [878, 448] width 459 height 20
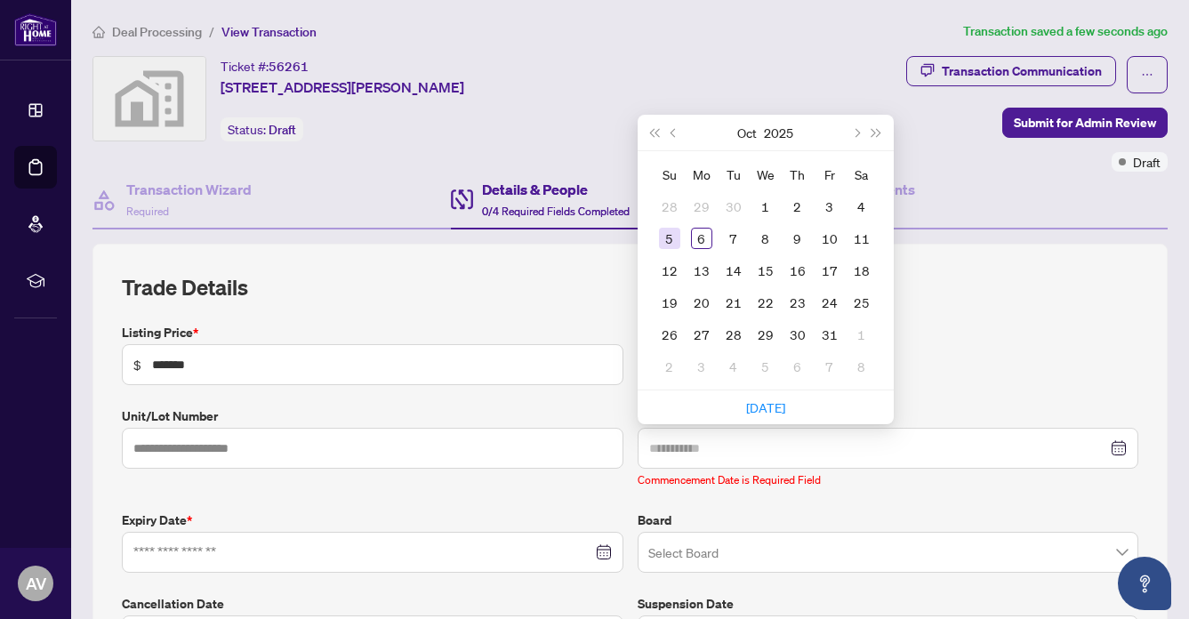
click at [664, 229] on div "5" at bounding box center [669, 238] width 21 height 21
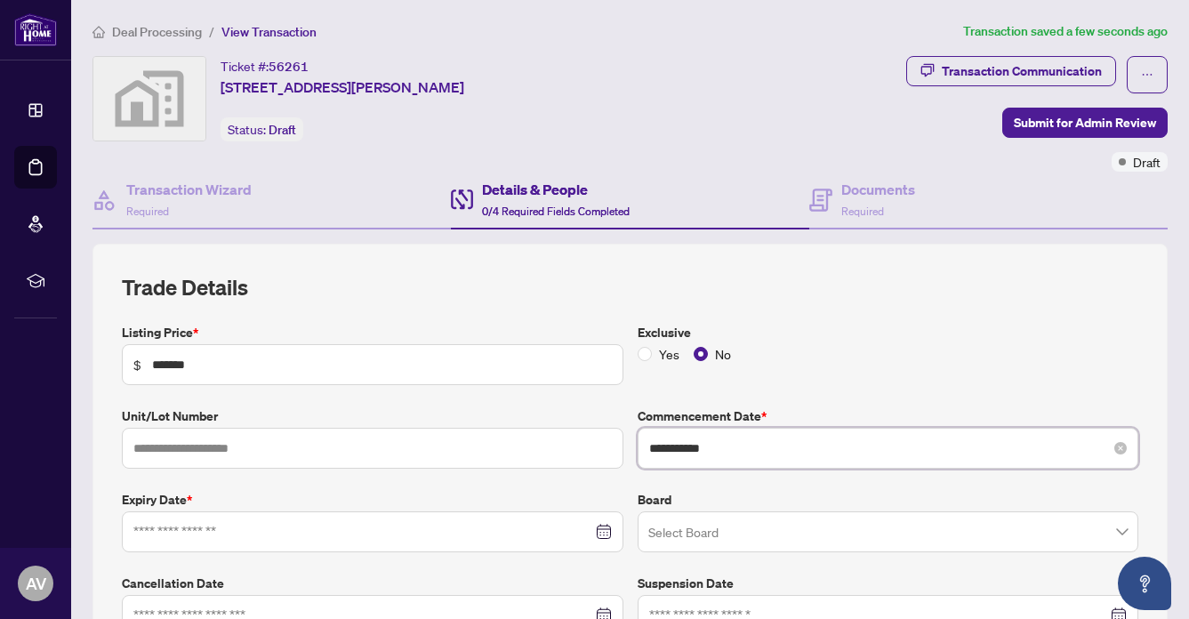
click at [680, 445] on input "**********" at bounding box center [878, 448] width 459 height 20
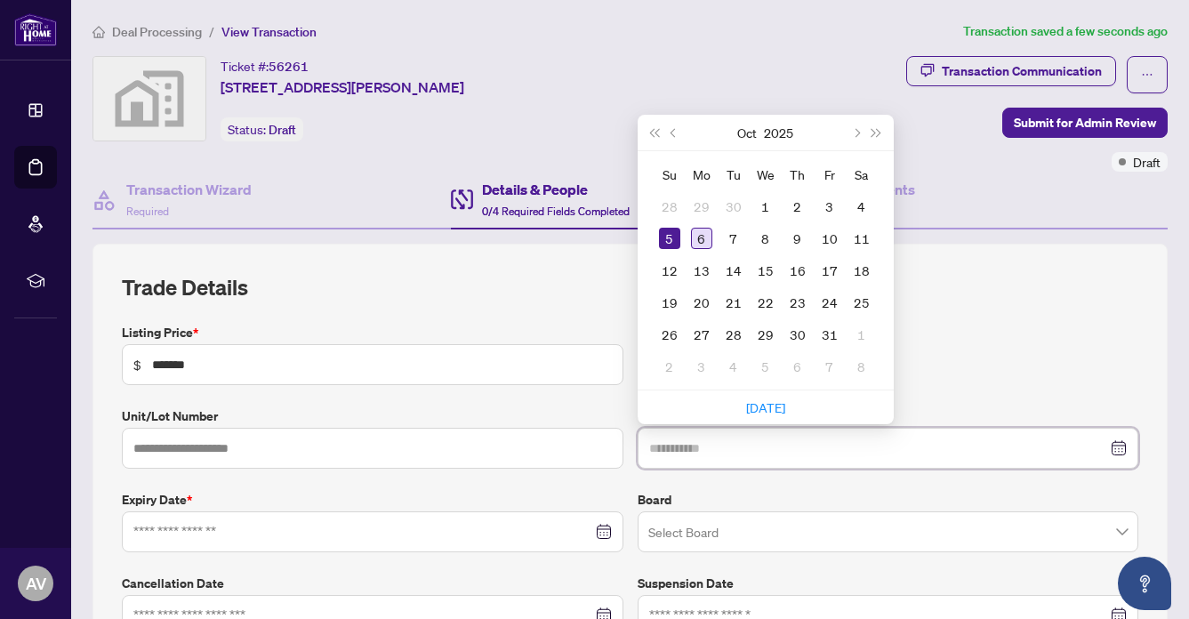
type input "**********"
click at [701, 229] on div "6" at bounding box center [701, 238] width 21 height 21
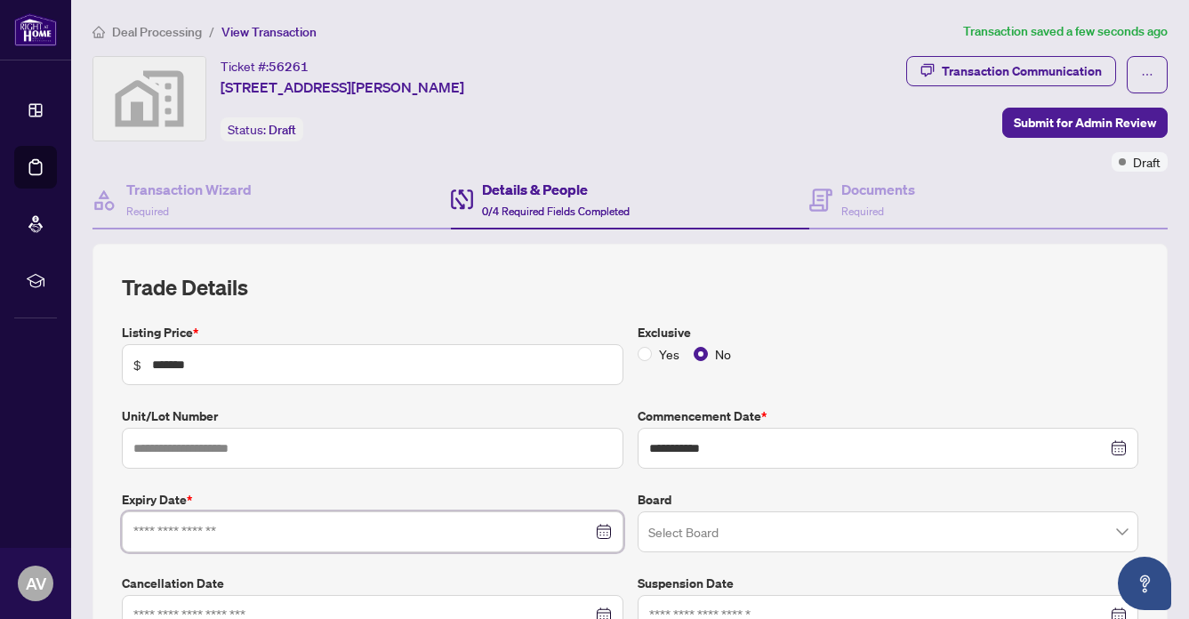
click at [165, 531] on input at bounding box center [362, 532] width 459 height 20
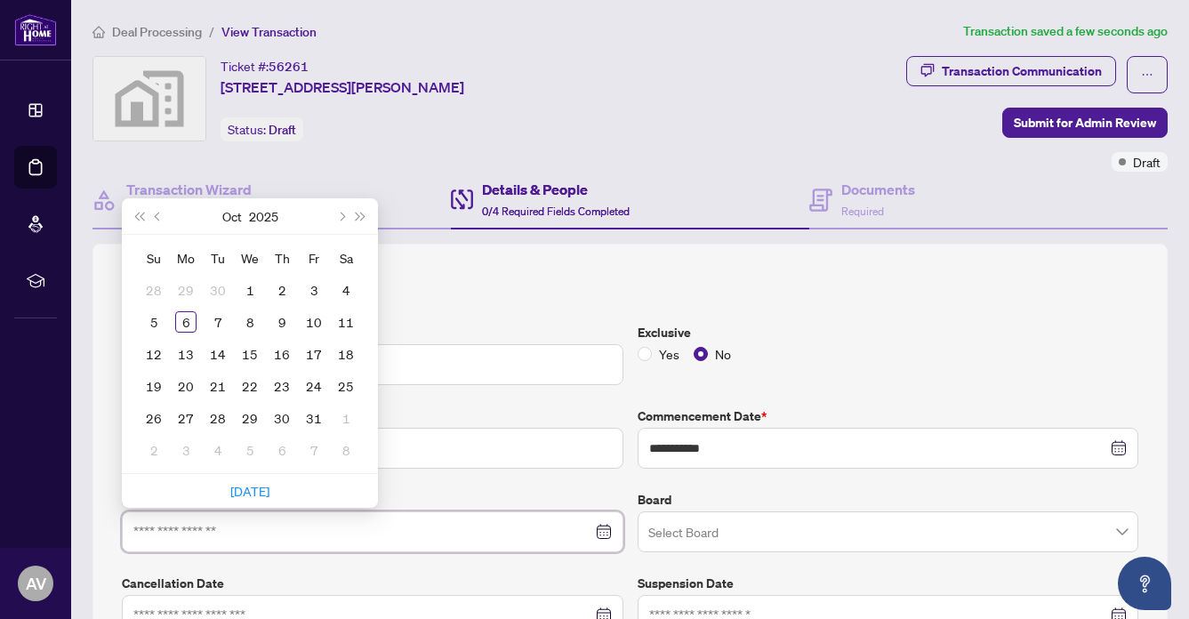
type input "**********"
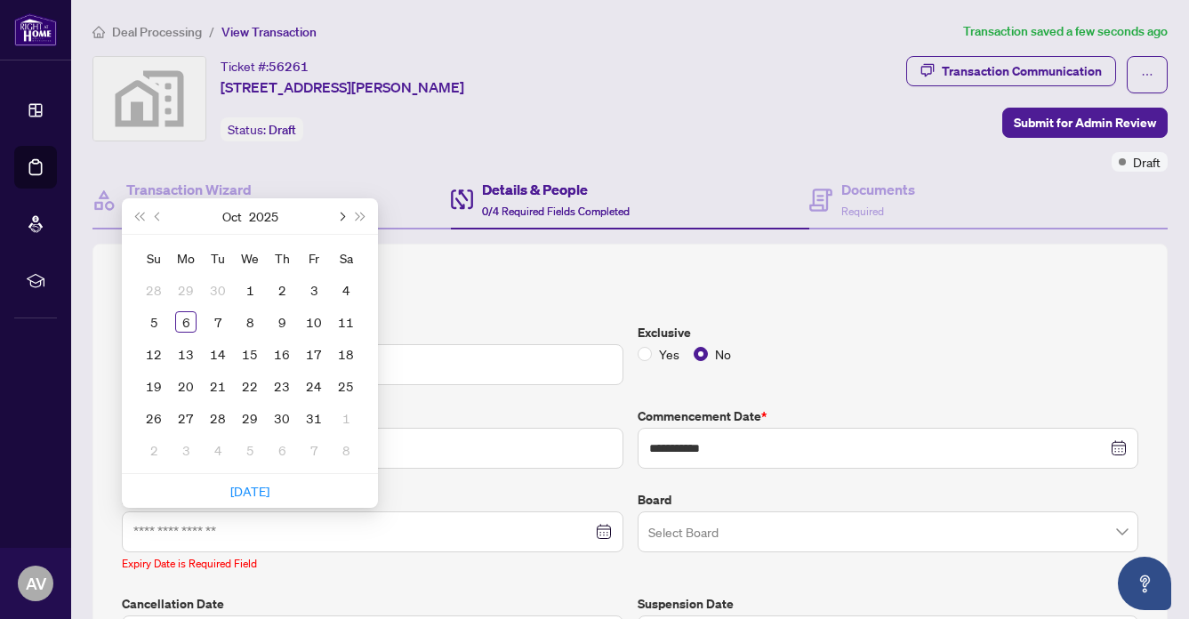
click at [342, 215] on span "Next month (PageDown)" at bounding box center [340, 216] width 9 height 9
click at [342, 216] on span "Next month (PageDown)" at bounding box center [340, 216] width 9 height 9
type input "**********"
click at [307, 279] on div "5" at bounding box center [313, 289] width 21 height 21
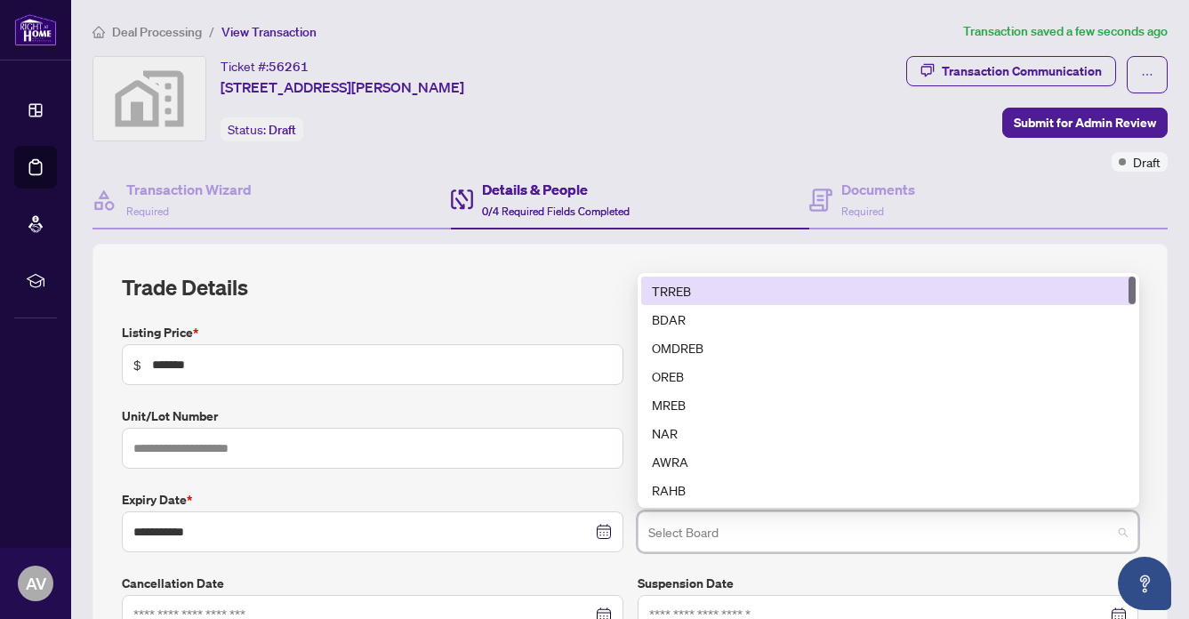
click at [706, 519] on input "search" at bounding box center [880, 534] width 464 height 39
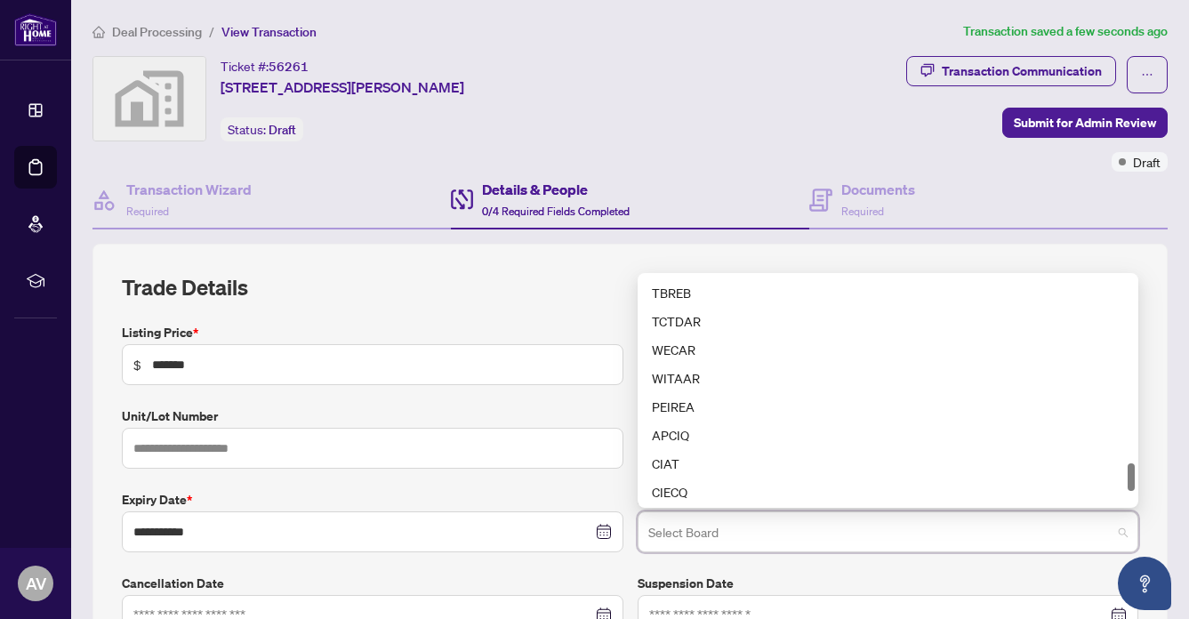
scroll to position [1536, 0]
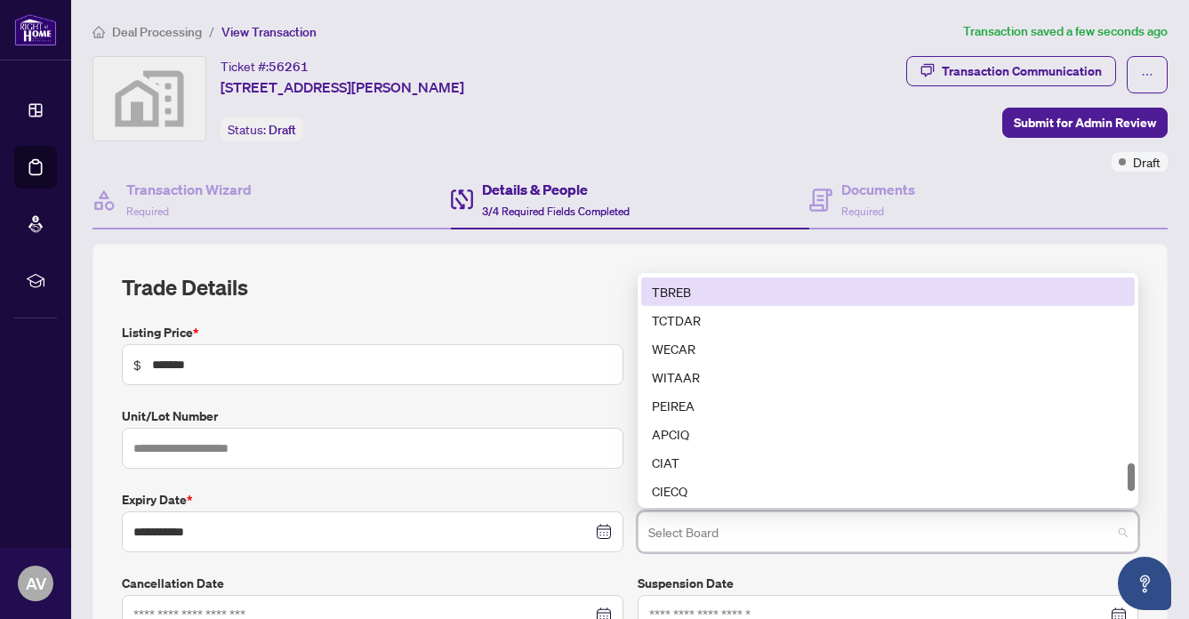
click at [671, 282] on div "TBREB" at bounding box center [888, 292] width 473 height 20
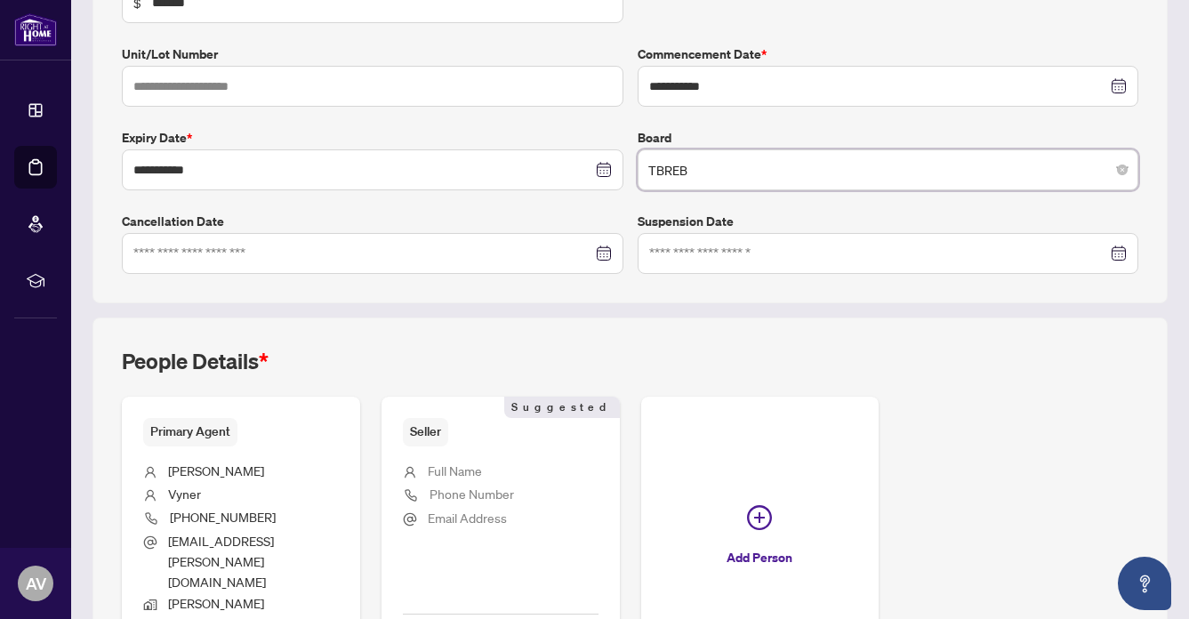
scroll to position [361, 0]
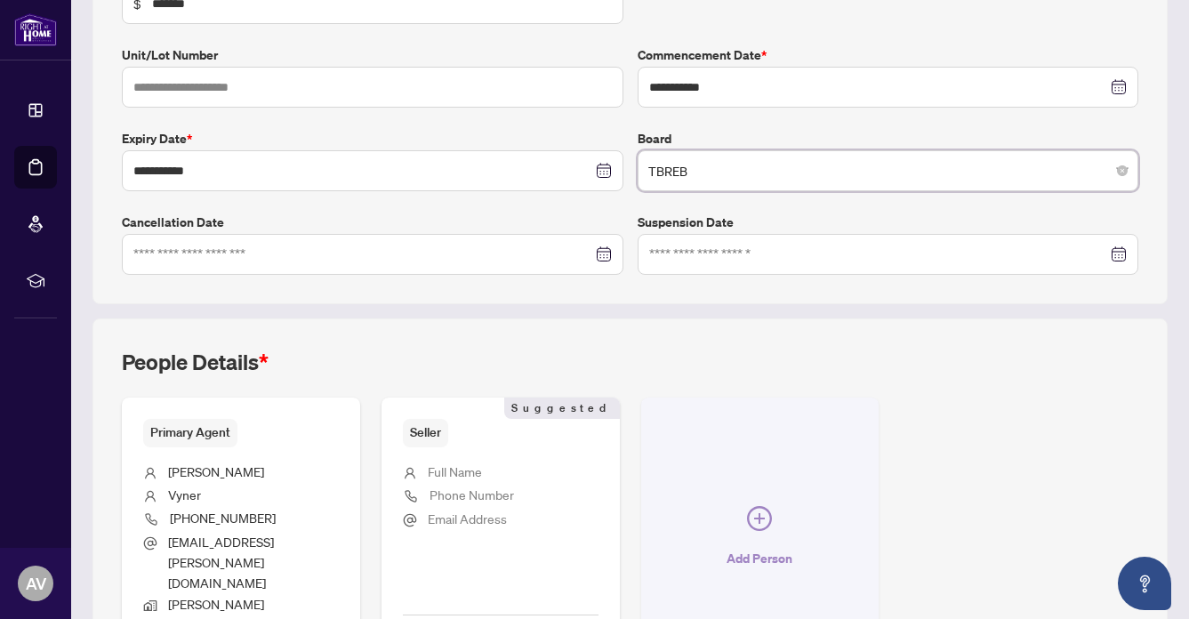
click at [752, 506] on icon "plus-circle" at bounding box center [759, 518] width 25 height 25
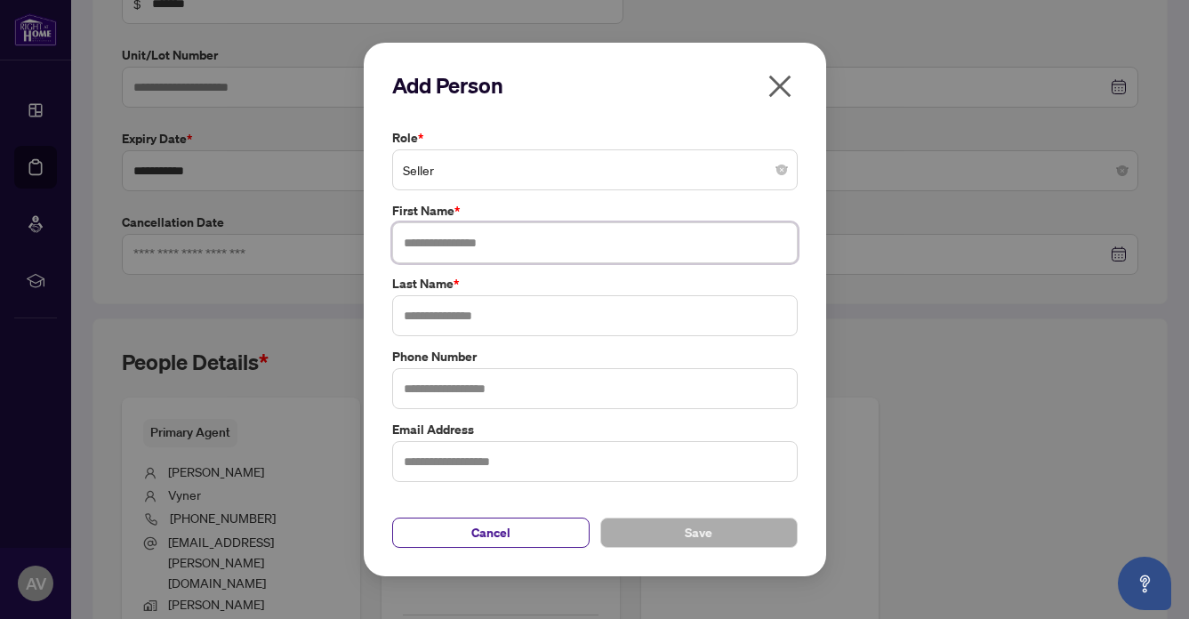
click at [412, 237] on input "text" at bounding box center [595, 242] width 406 height 41
type input "**********"
click at [441, 314] on input "text" at bounding box center [595, 315] width 406 height 41
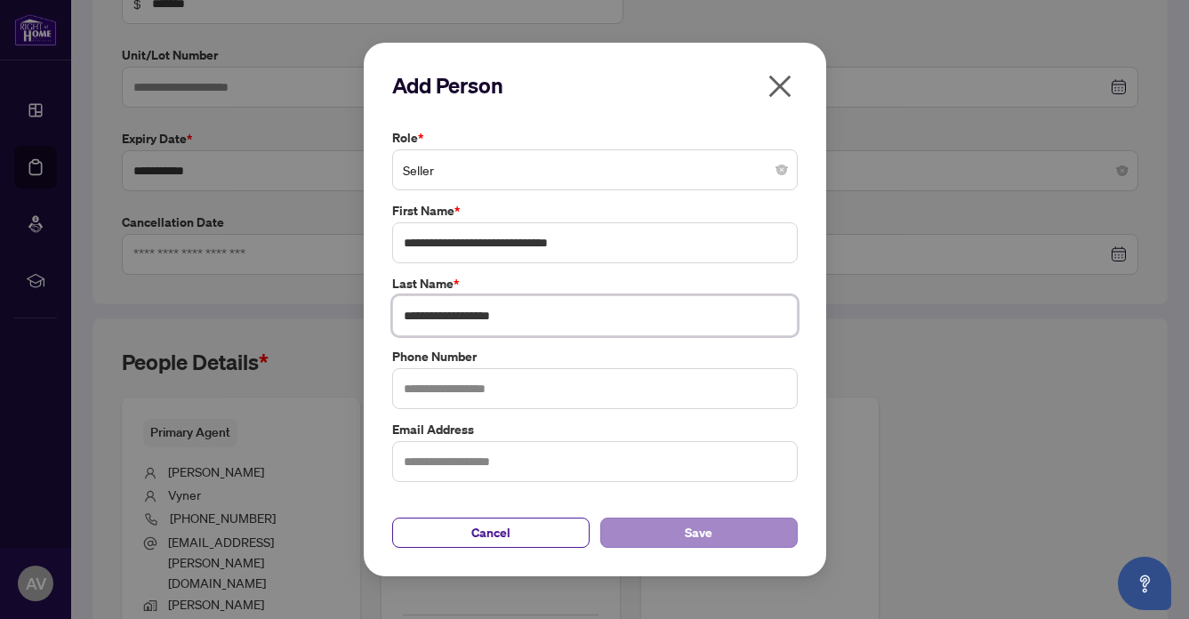
type input "**********"
click at [709, 529] on span "Save" at bounding box center [699, 533] width 28 height 28
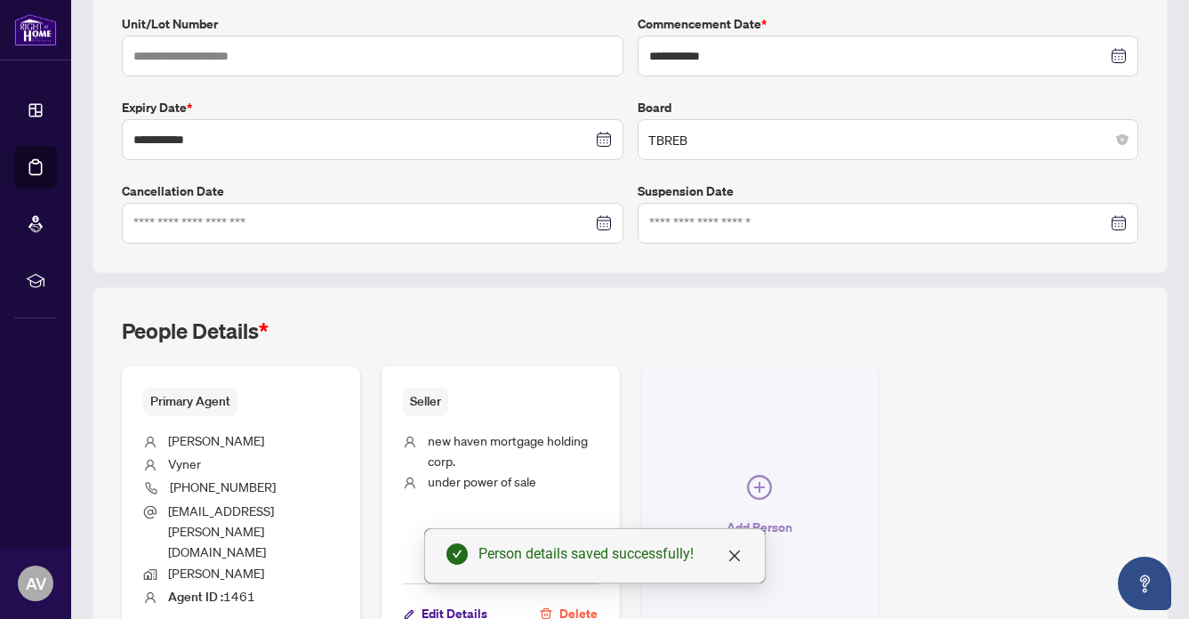
scroll to position [478, 0]
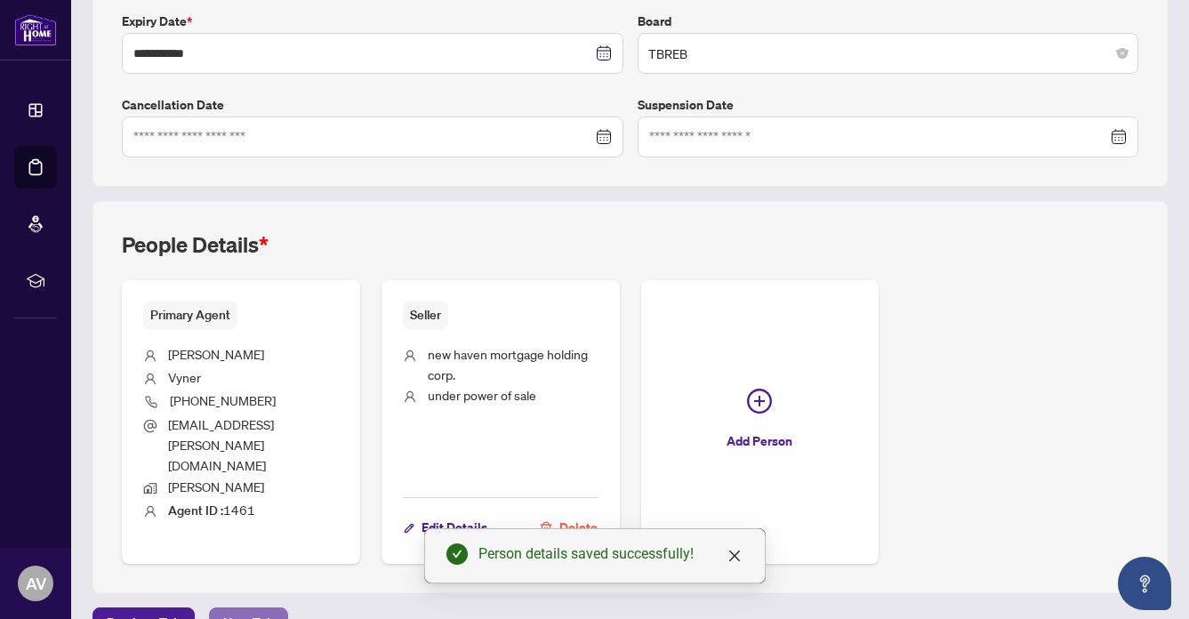
click at [247, 608] on span "Next Tab" at bounding box center [248, 622] width 51 height 28
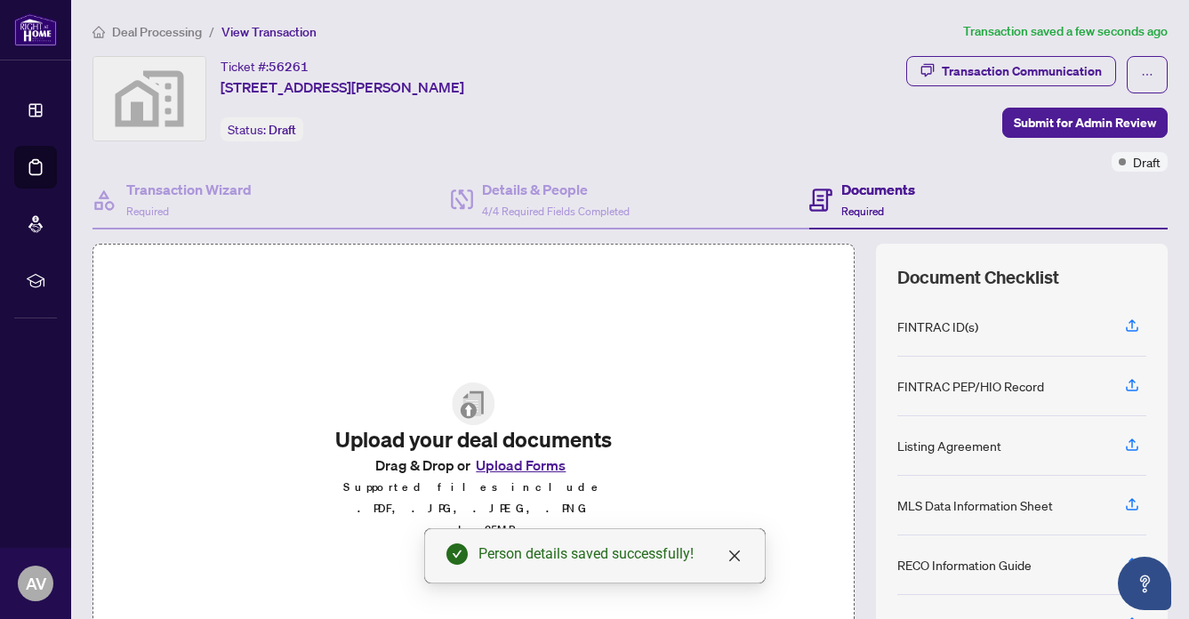
click at [525, 477] on button "Upload Forms" at bounding box center [520, 465] width 100 height 23
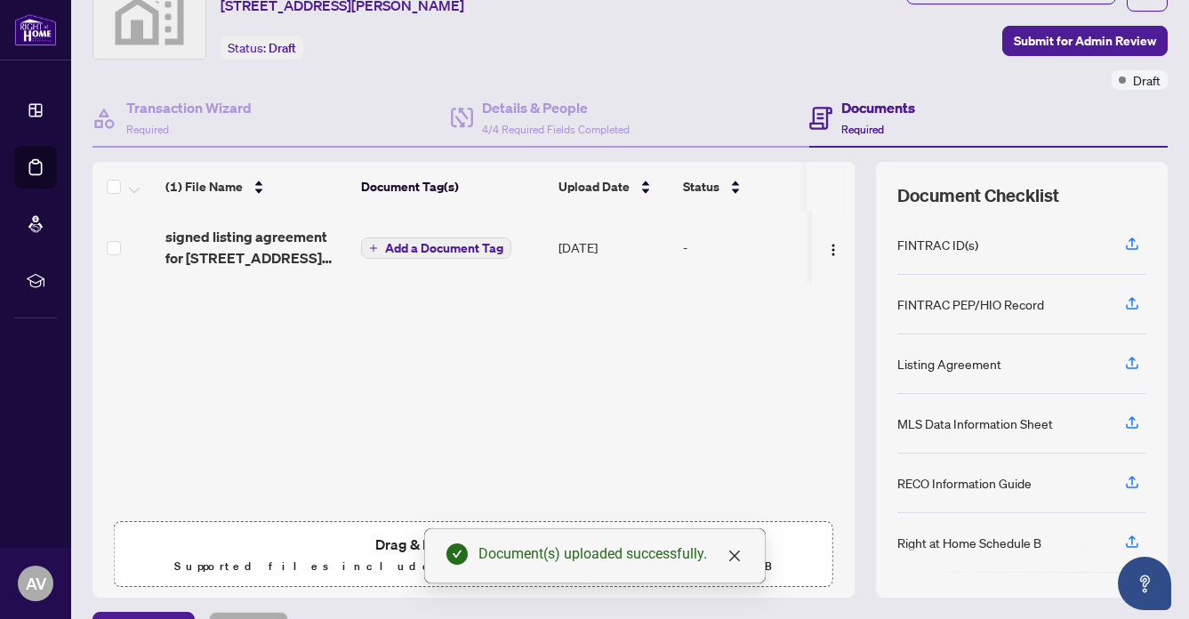
scroll to position [125, 0]
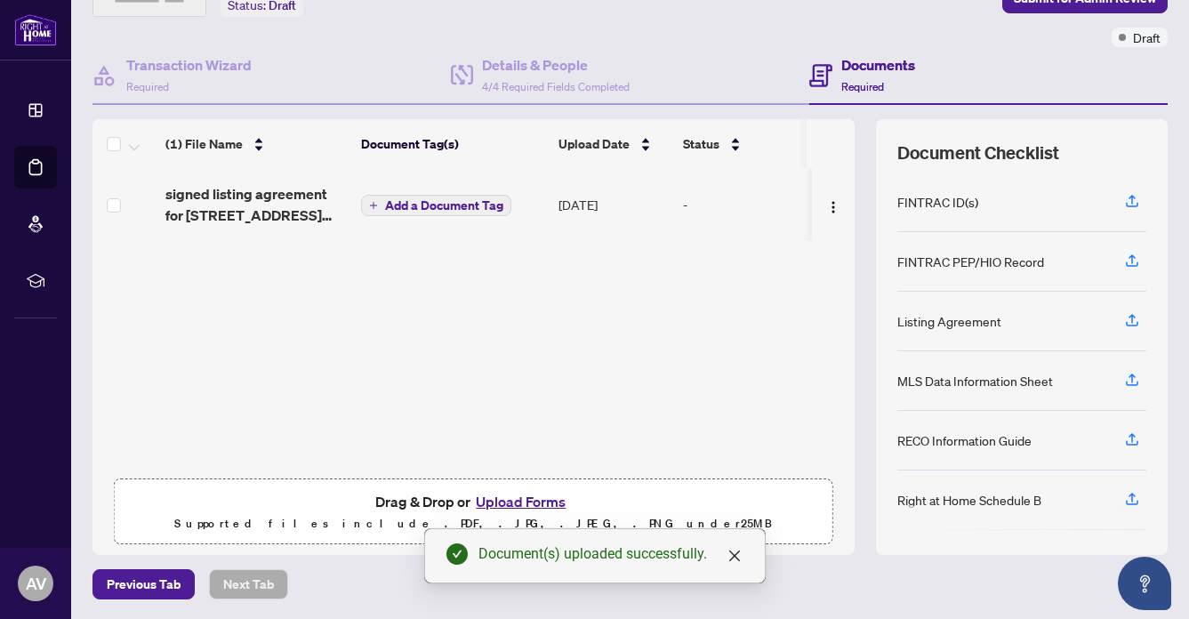
click at [505, 490] on button "Upload Forms" at bounding box center [520, 501] width 100 height 23
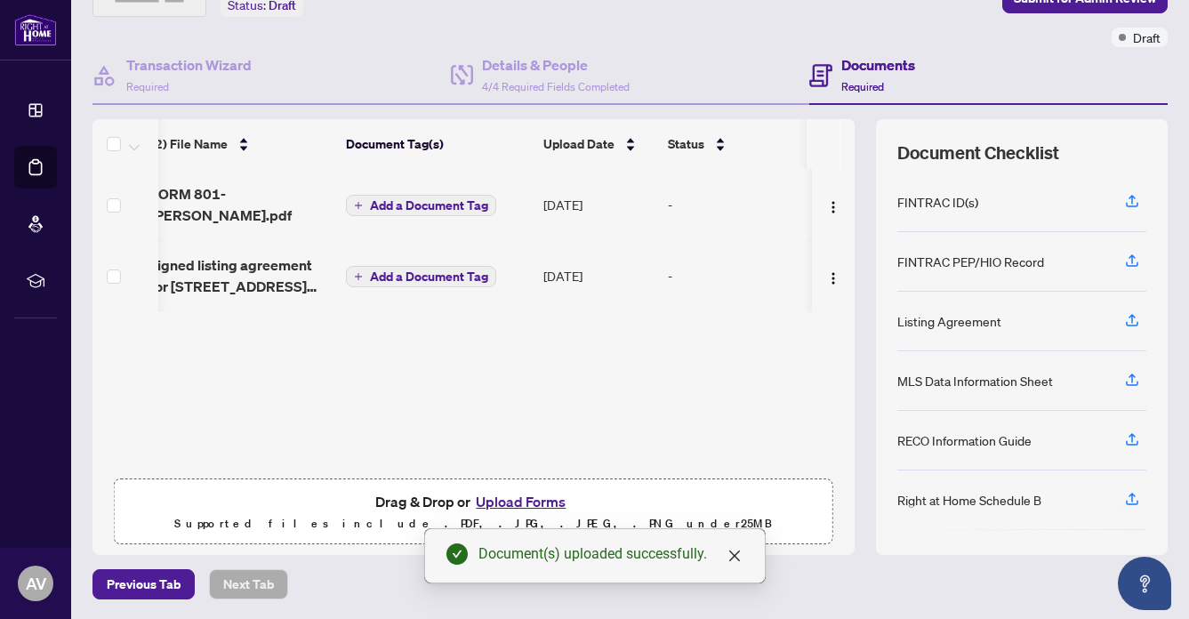
scroll to position [0, 10]
click at [506, 500] on button "Upload Forms" at bounding box center [520, 501] width 100 height 23
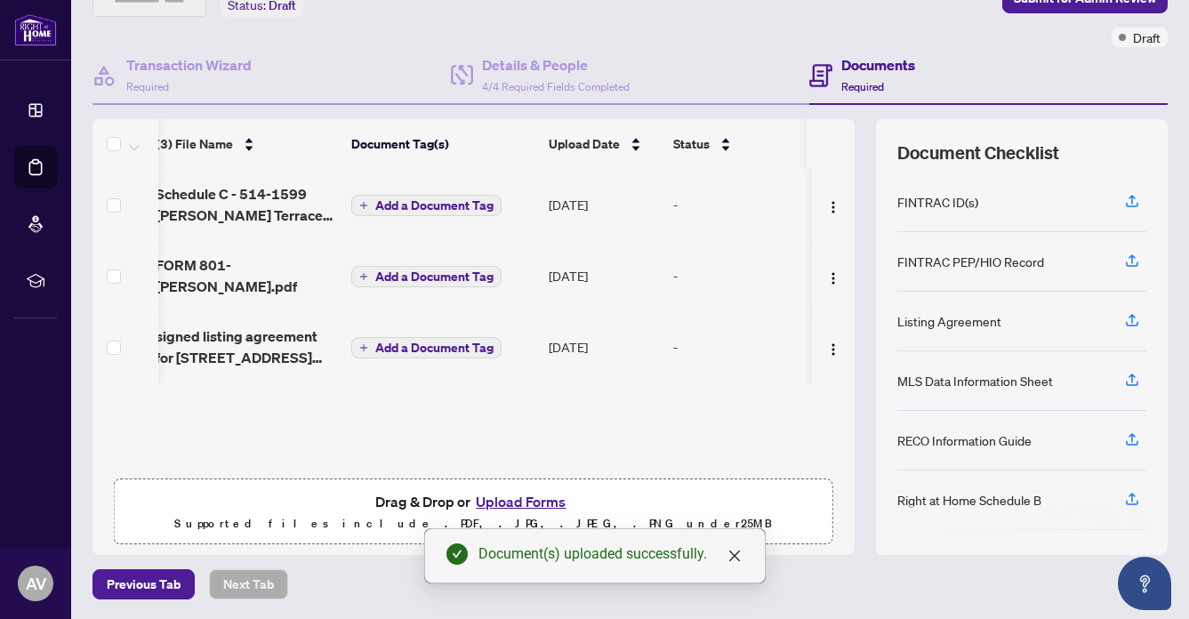
click at [527, 490] on button "Upload Forms" at bounding box center [520, 501] width 100 height 23
